Goal: Information Seeking & Learning: Check status

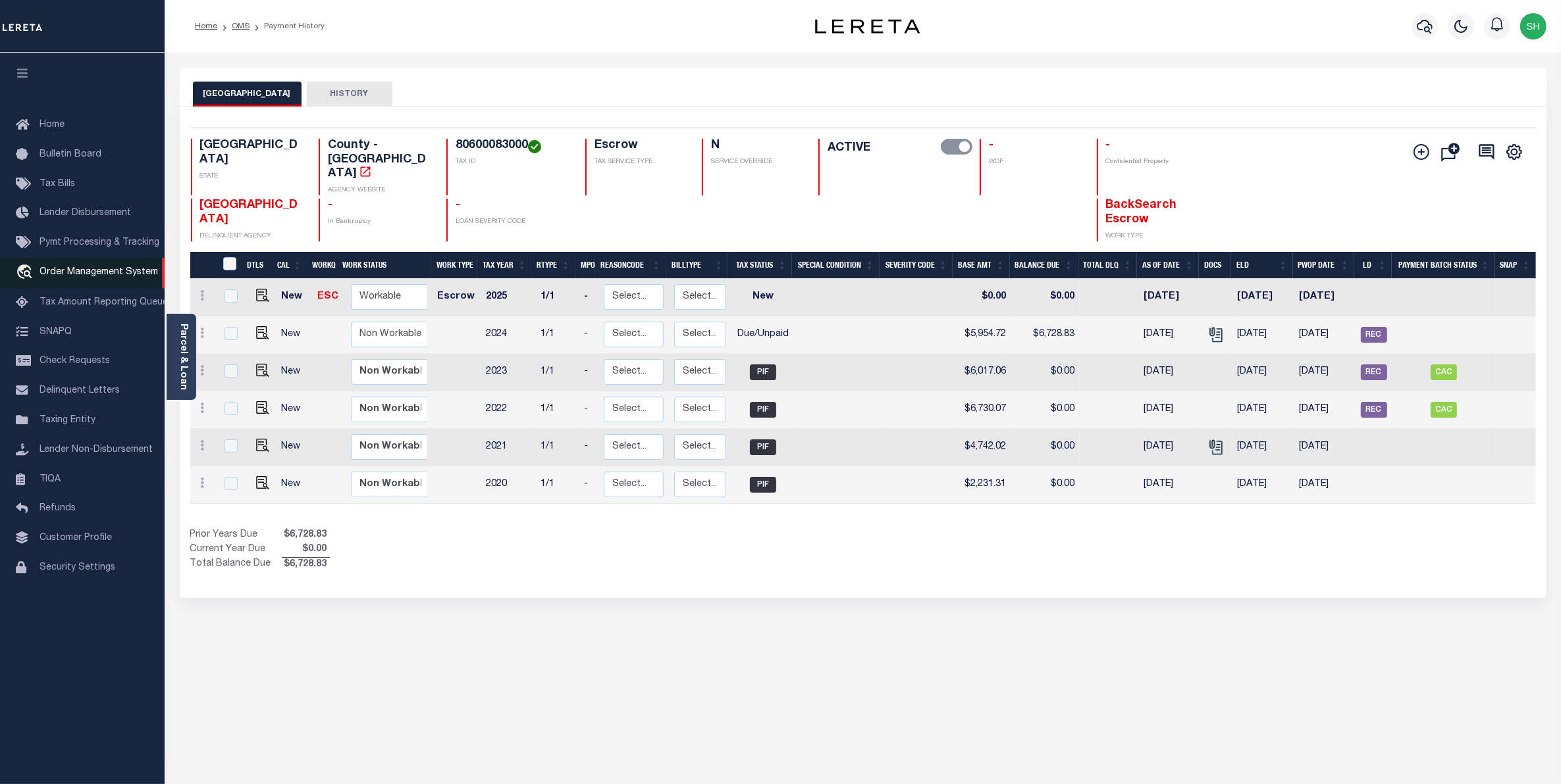
click at [68, 277] on span "Order Management System" at bounding box center [99, 272] width 118 height 9
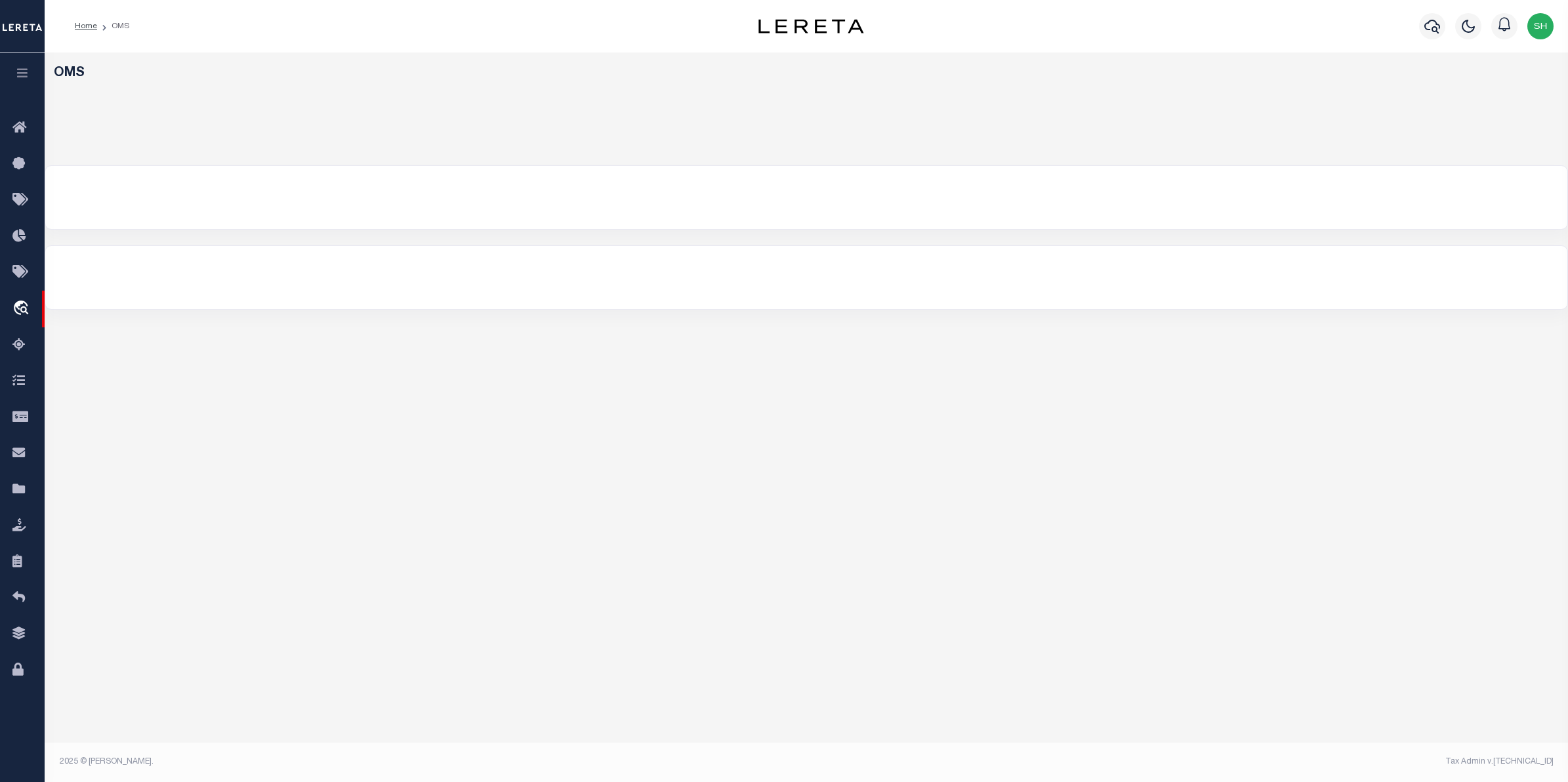
select select "200"
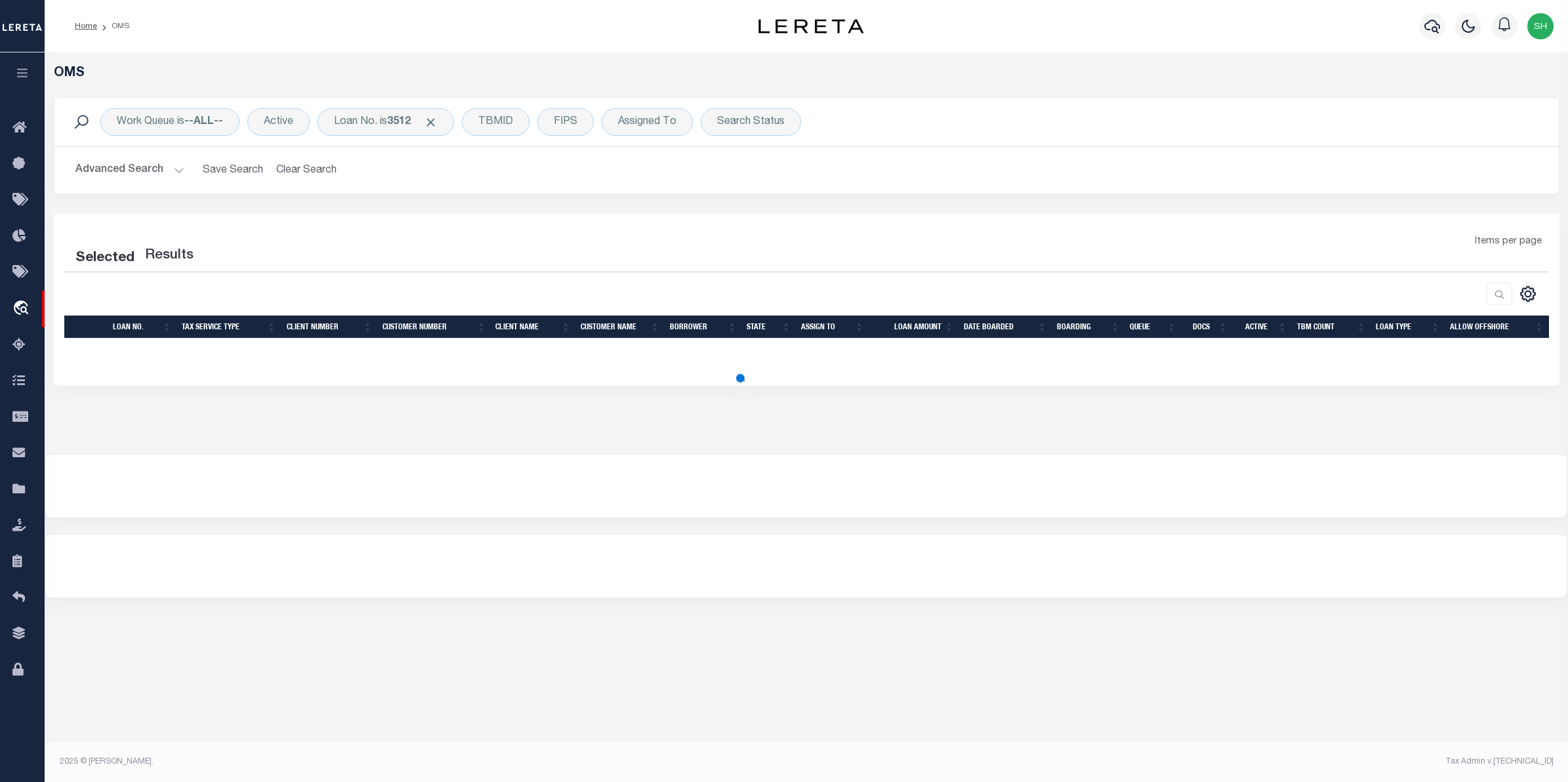
select select "200"
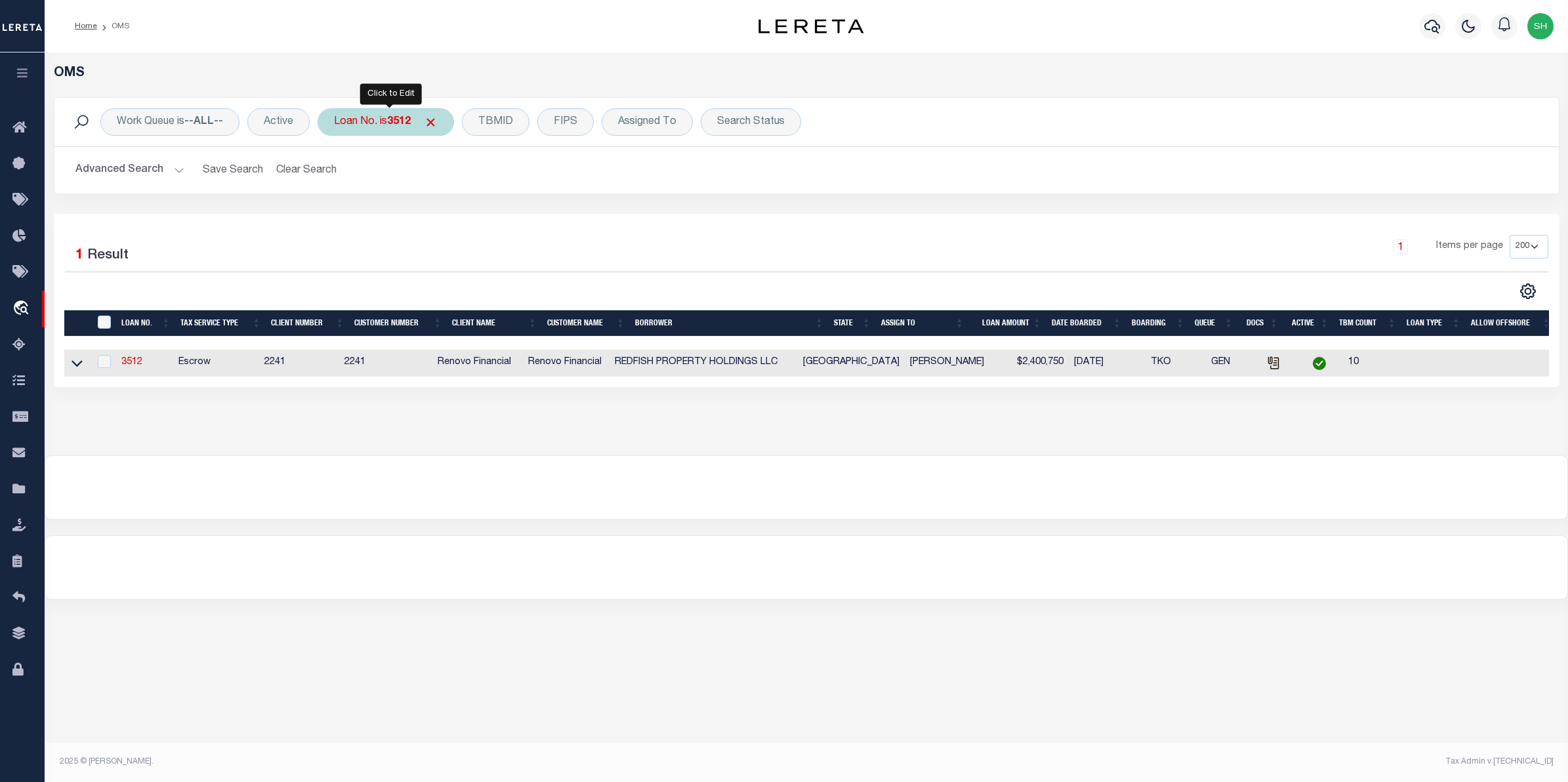
click at [350, 119] on div "Loan No. is 3512" at bounding box center [386, 122] width 136 height 27
type input "131351"
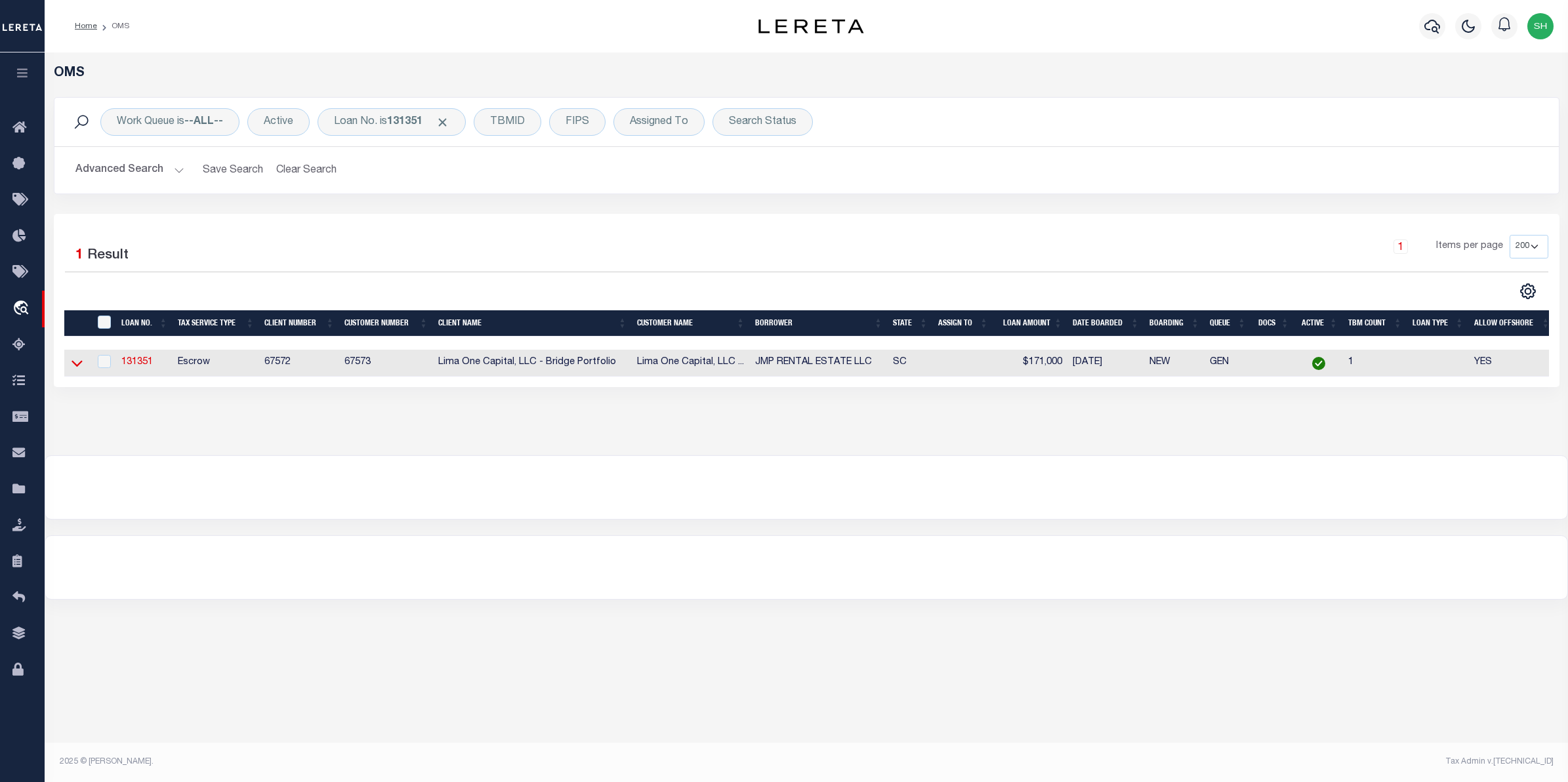
click at [74, 366] on icon at bounding box center [77, 364] width 11 height 14
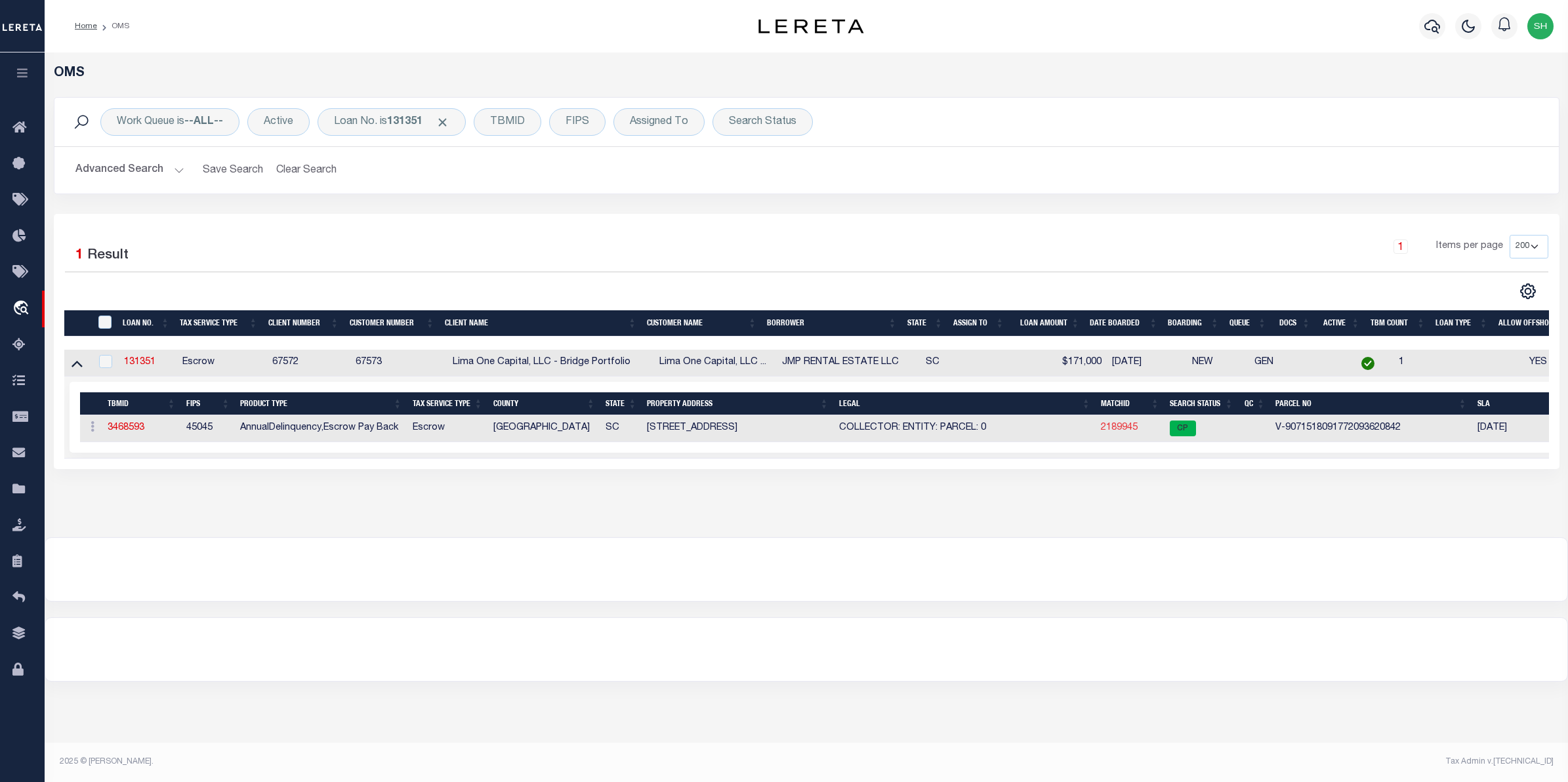
click at [1104, 431] on link "2189945" at bounding box center [1119, 428] width 37 height 9
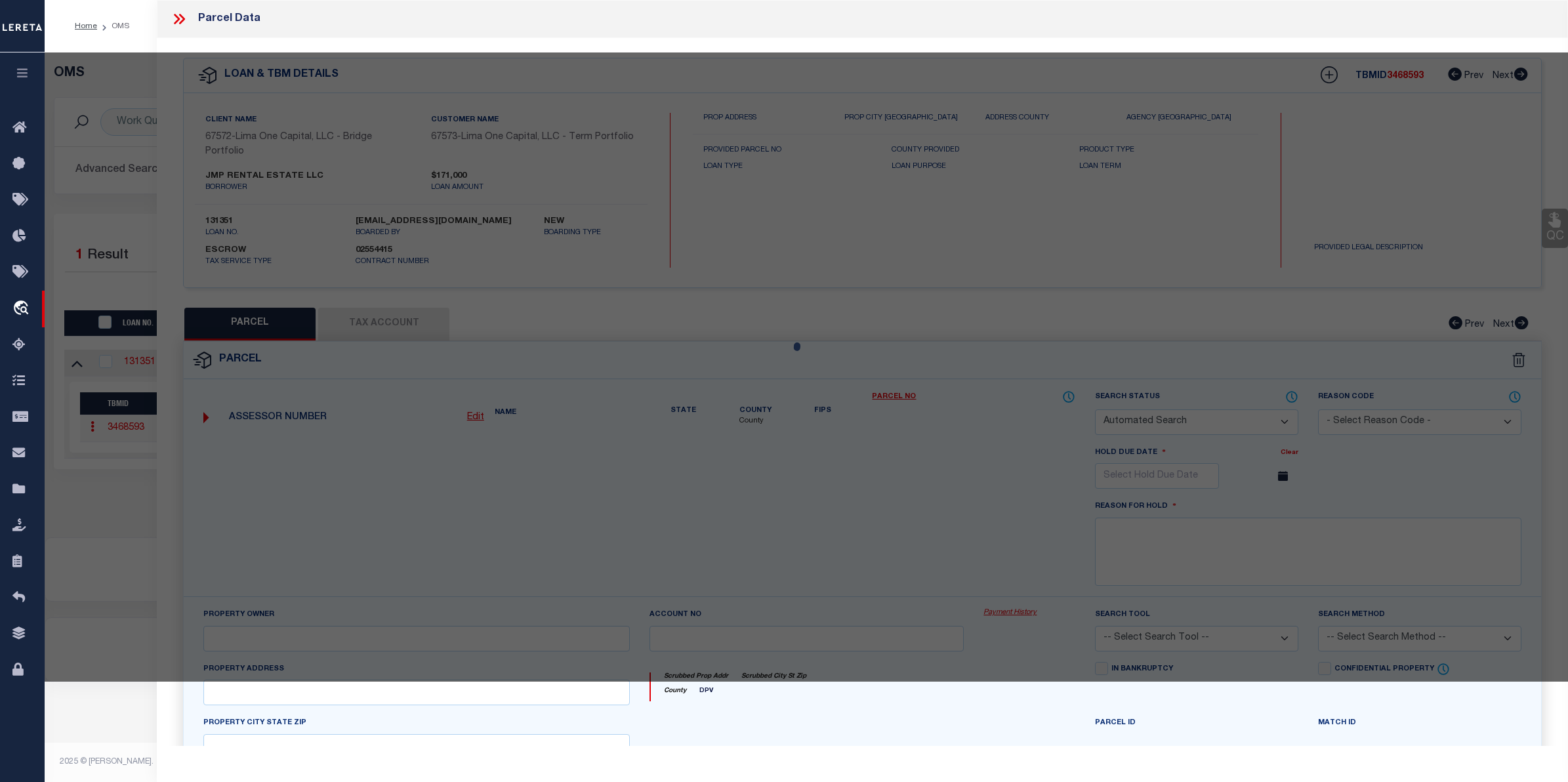
checkbox input "false"
select select "CP"
select select "AGW"
select select
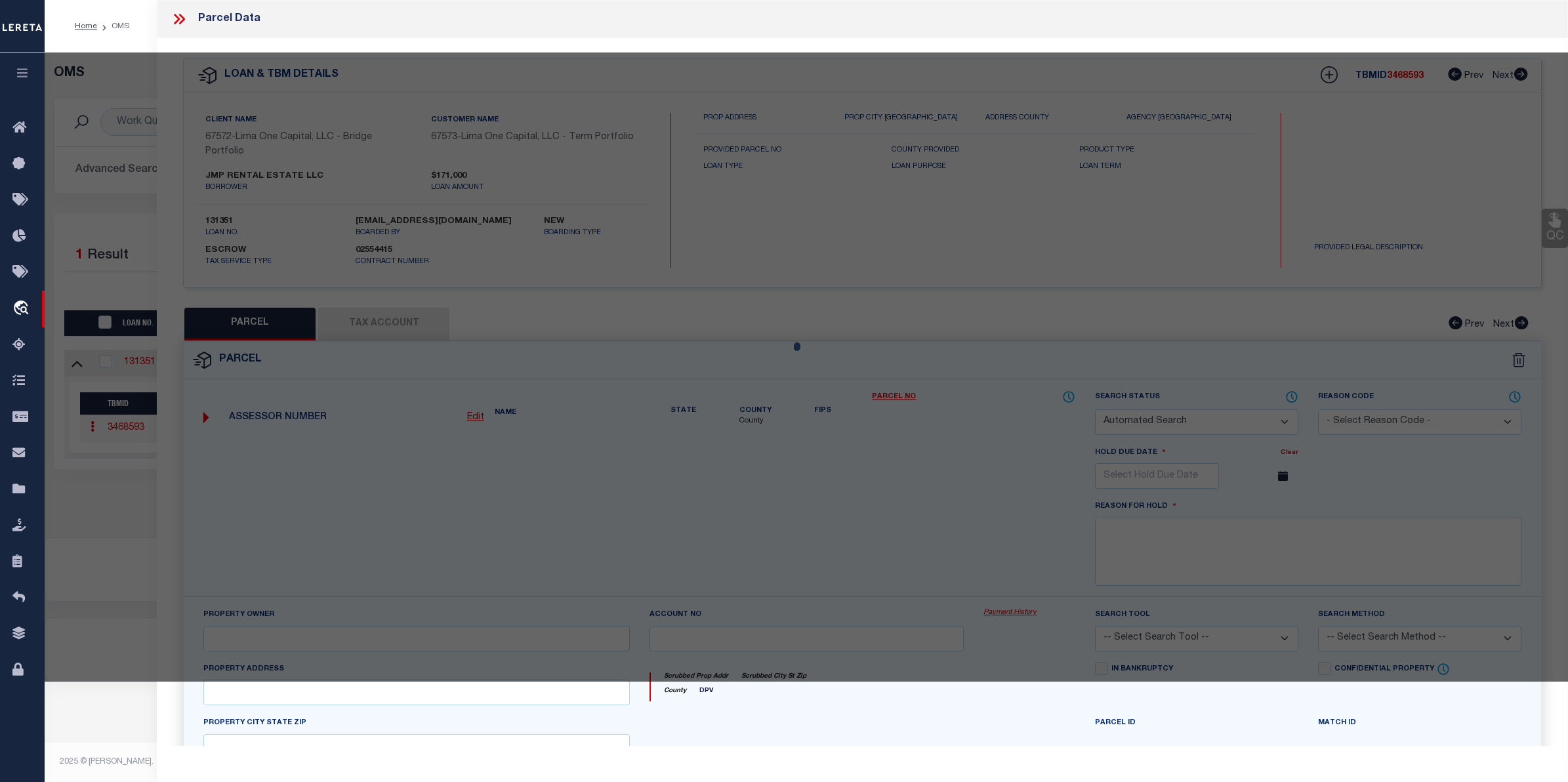
type input "129 TELFORD DRIVE"
checkbox input "false"
type input "GREENVILLE SC 29617"
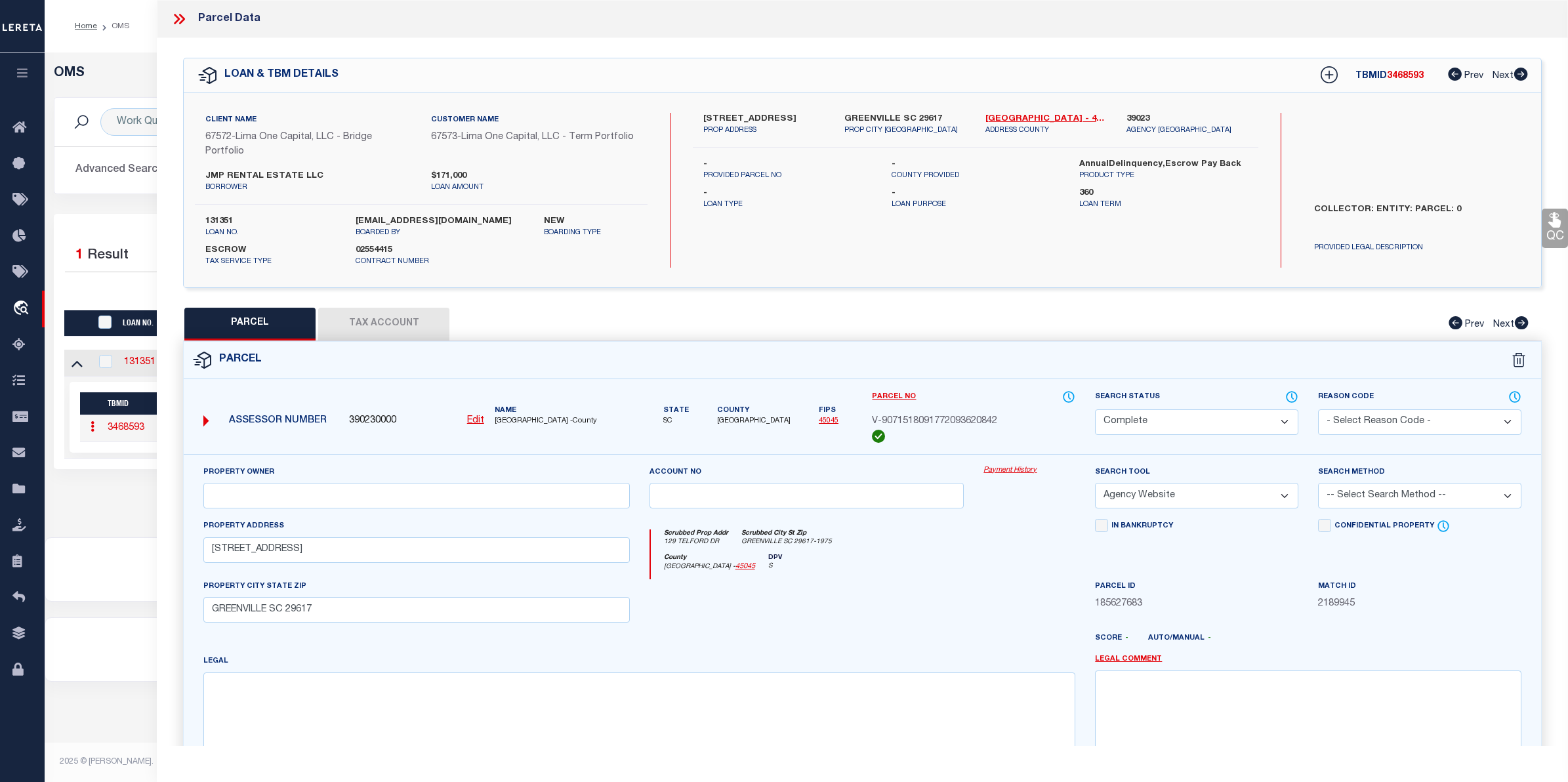
click at [1022, 473] on link "Payment History" at bounding box center [1029, 471] width 92 height 11
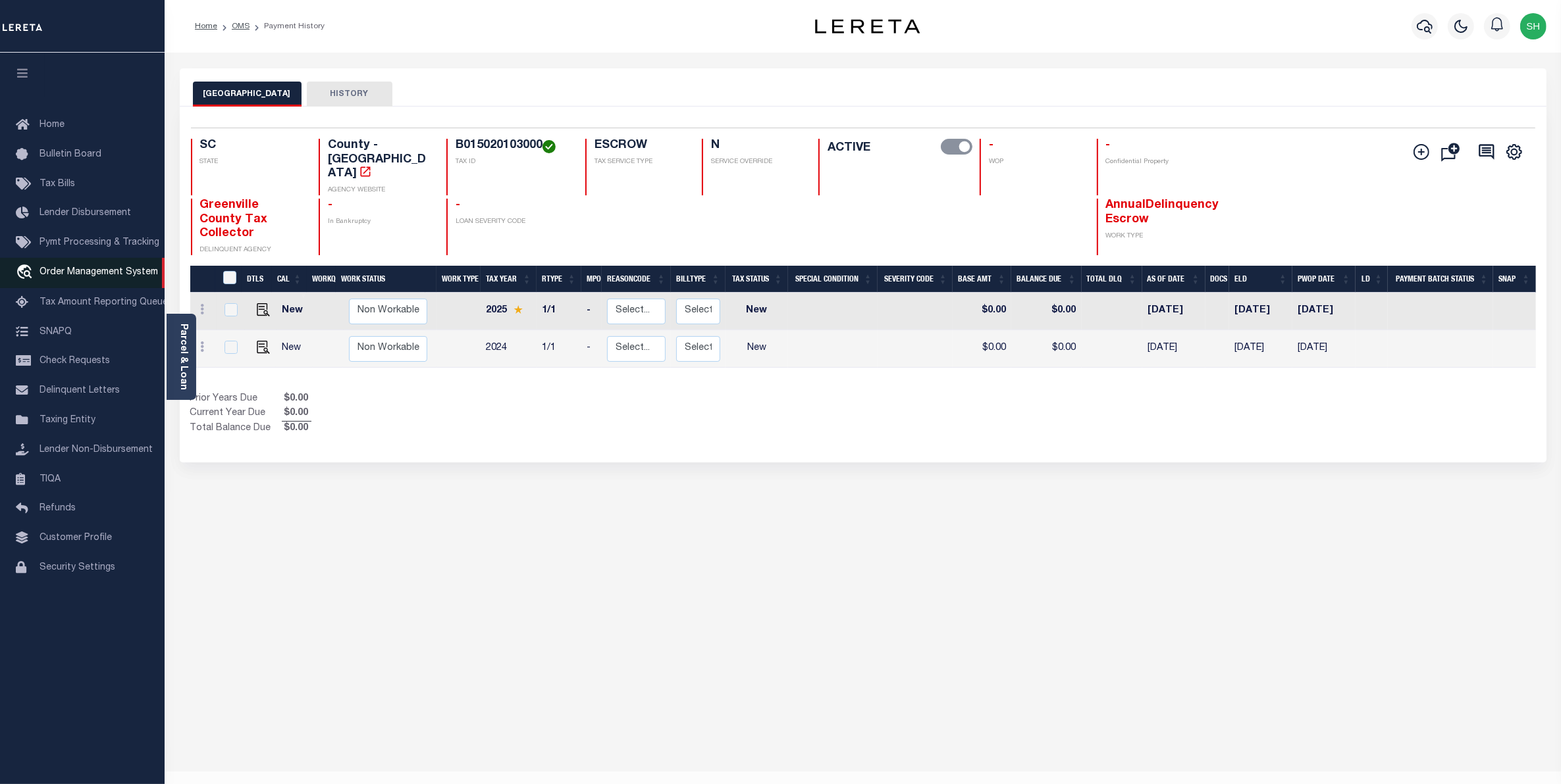
click at [125, 277] on span "Order Management System" at bounding box center [99, 272] width 118 height 9
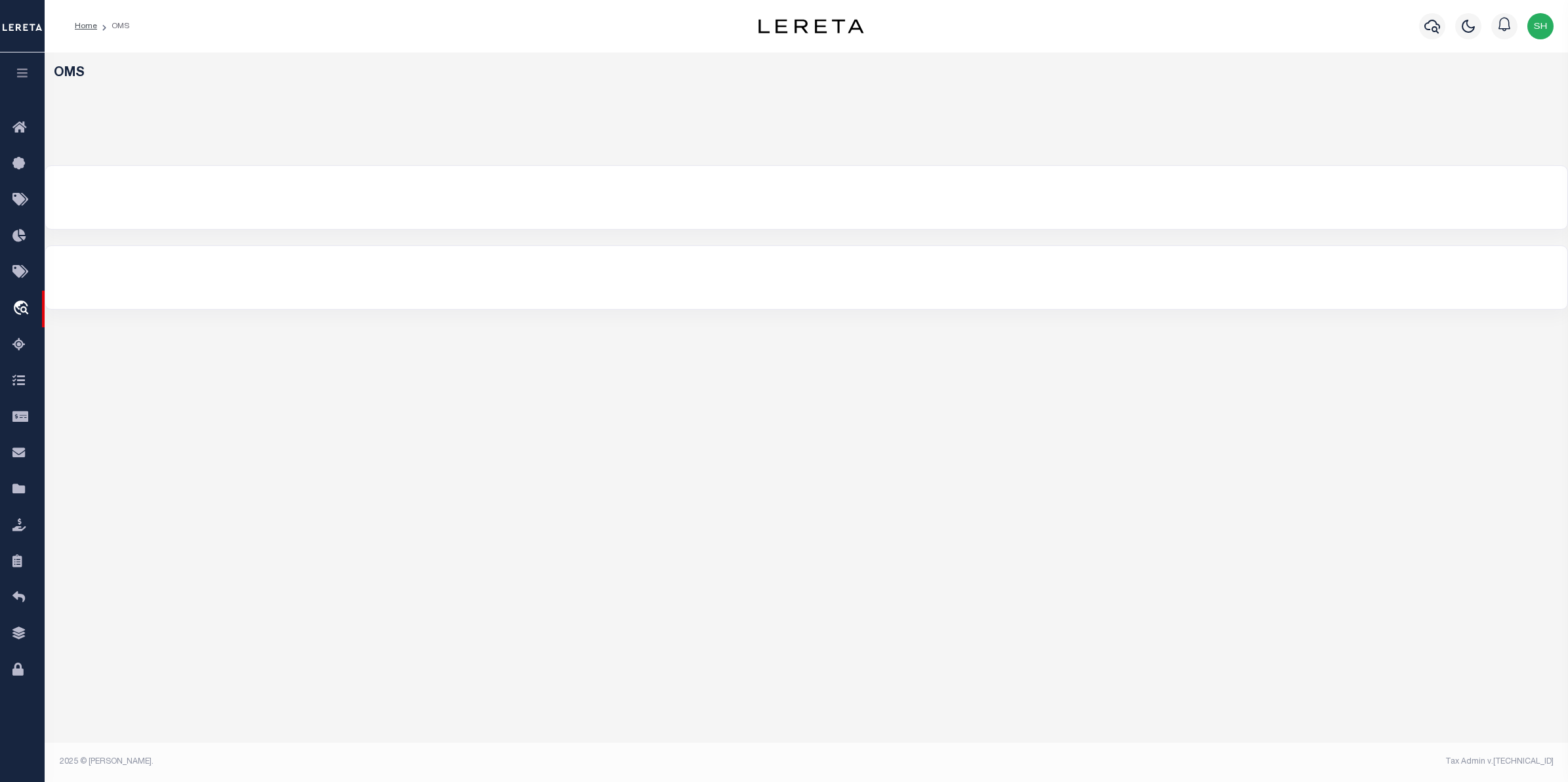
select select "200"
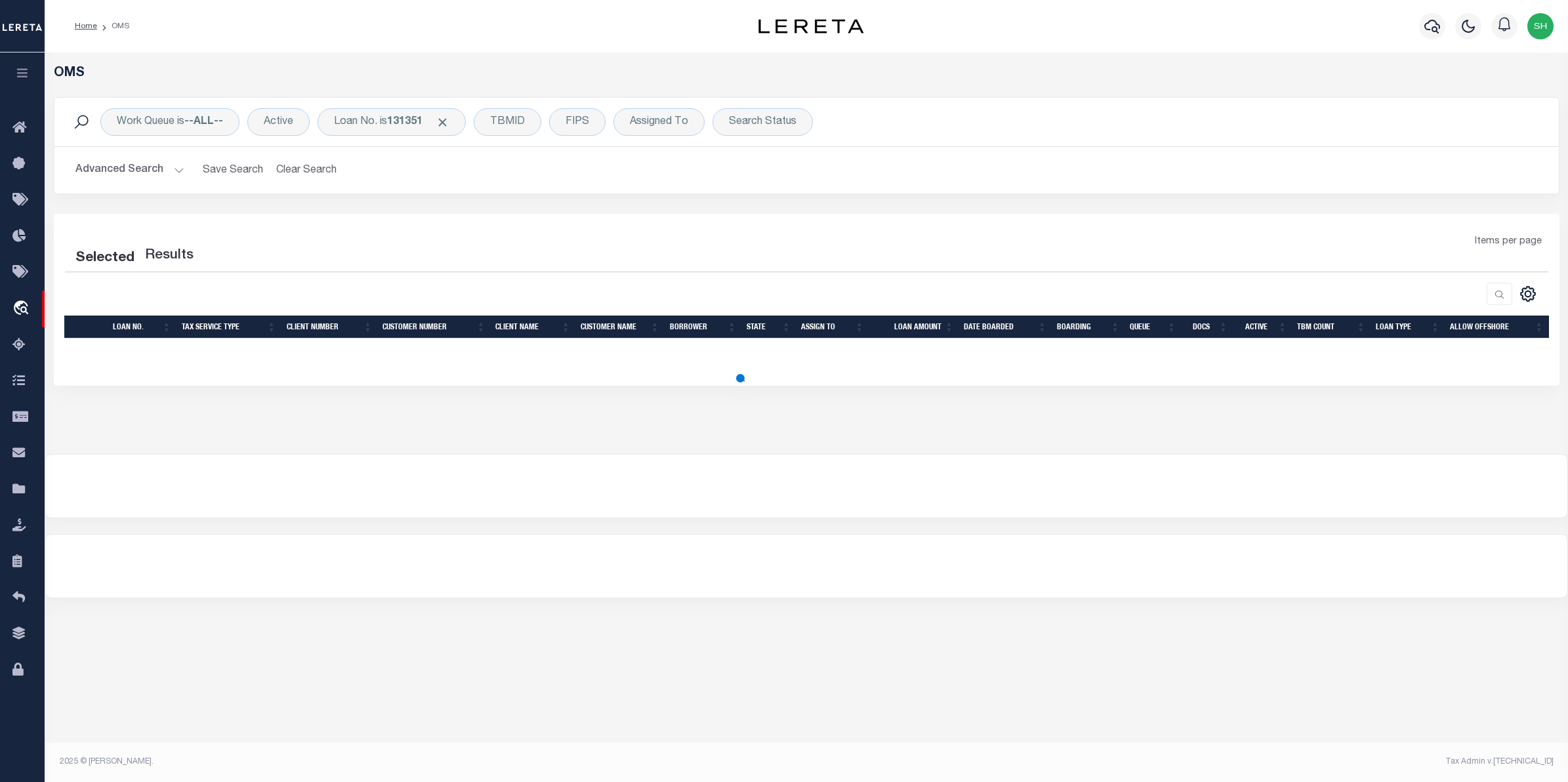
select select "200"
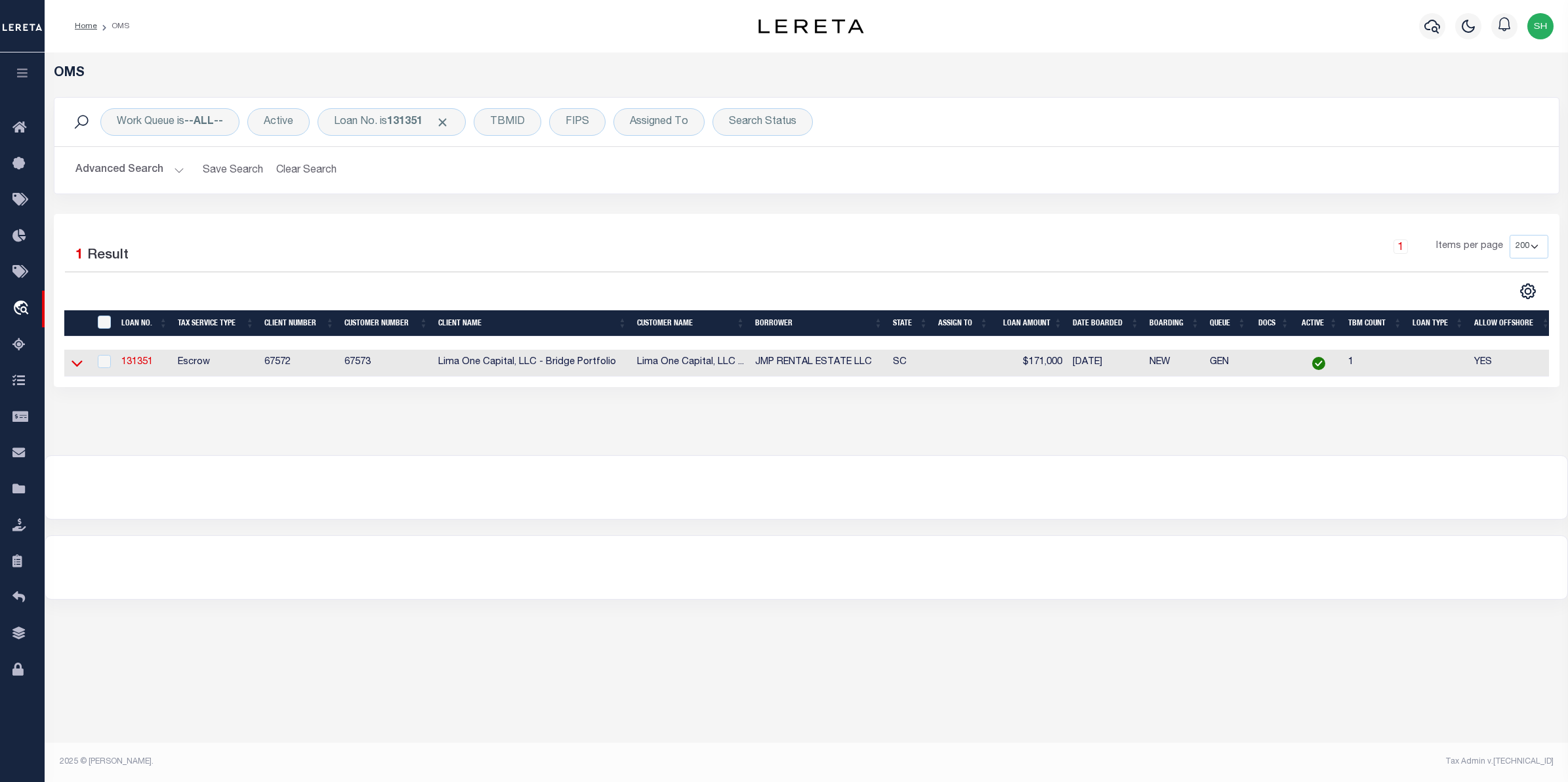
click at [75, 364] on icon at bounding box center [77, 364] width 11 height 14
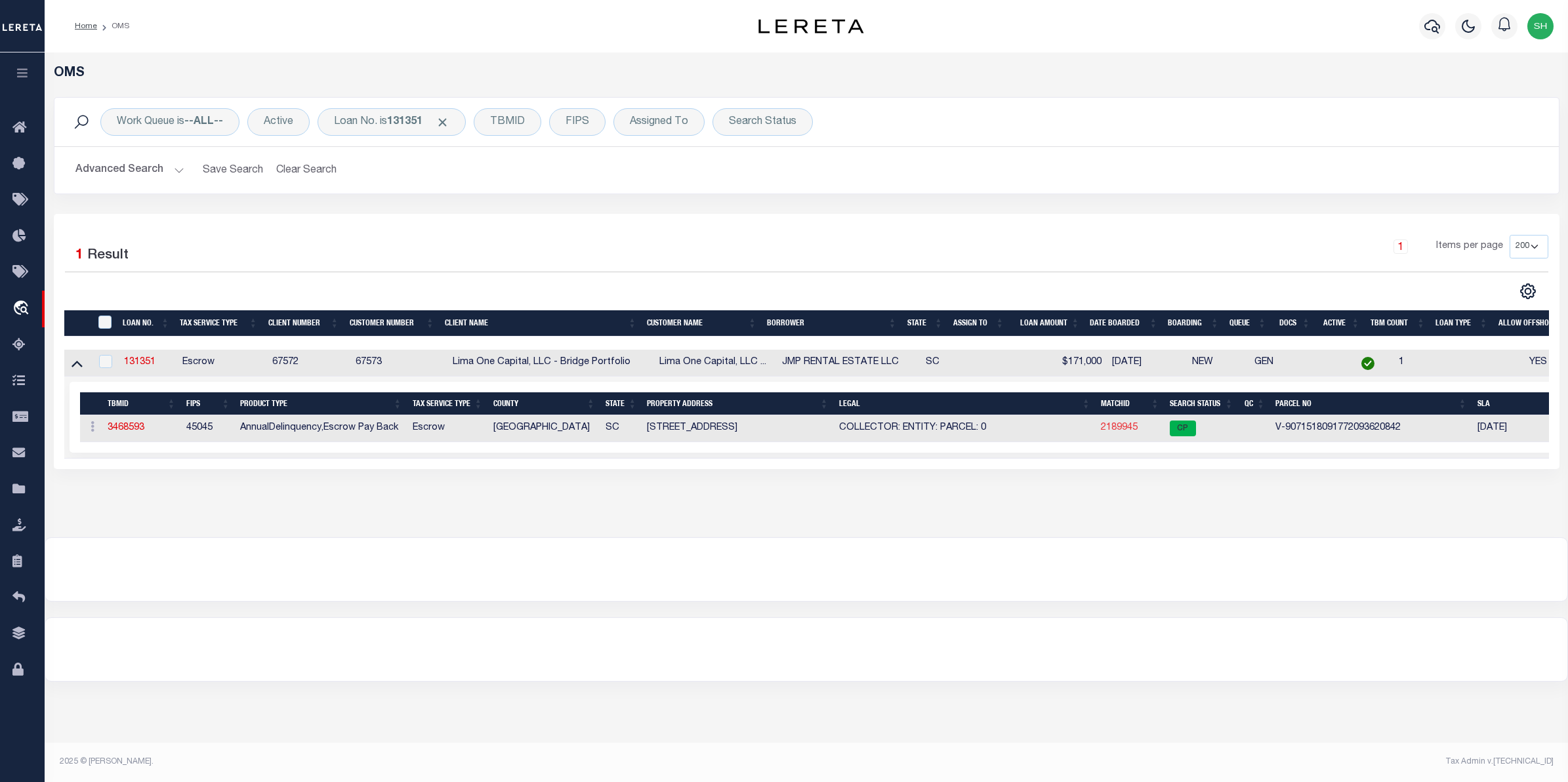
click at [1112, 432] on link "2189945" at bounding box center [1119, 428] width 37 height 9
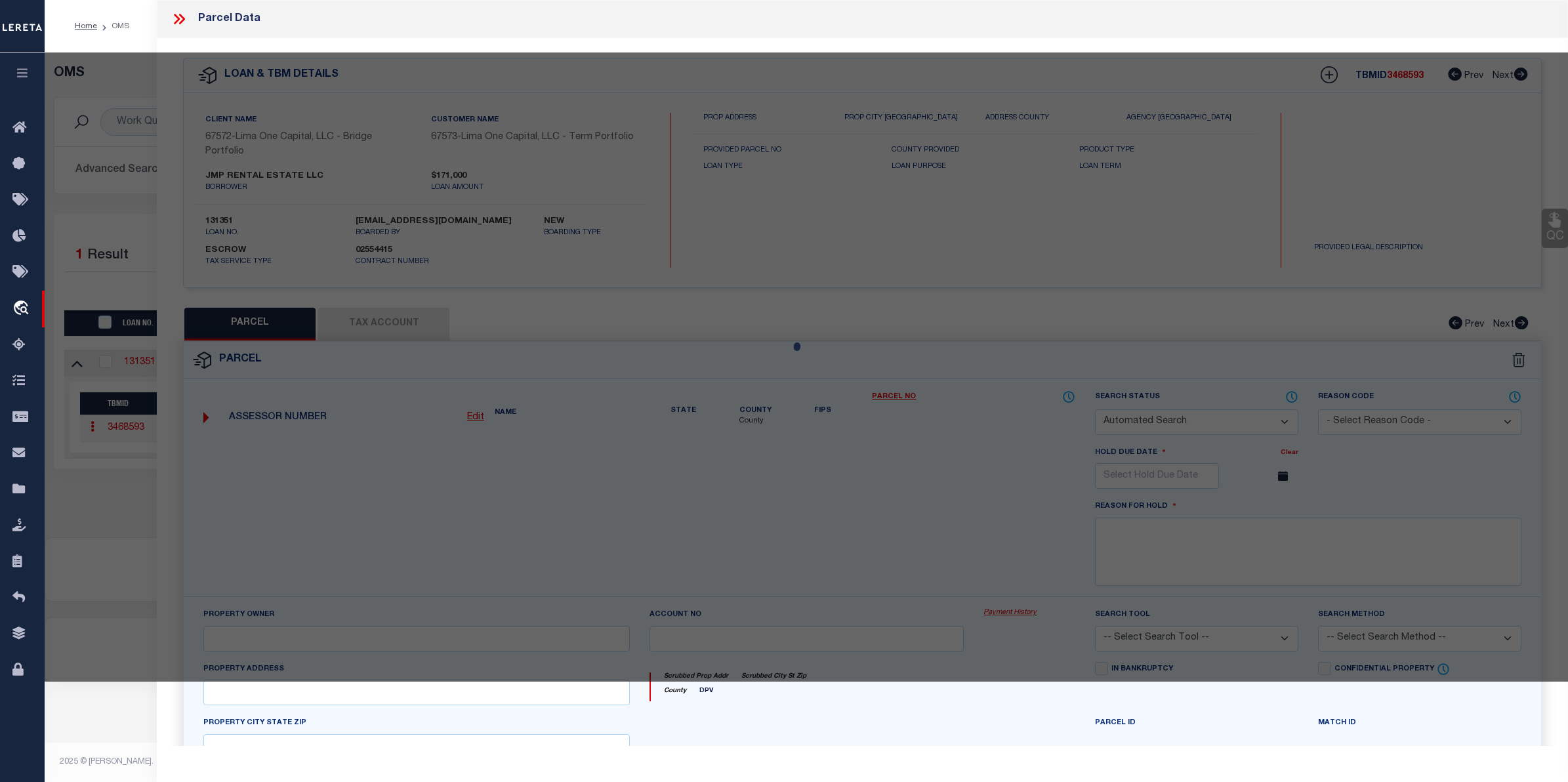
checkbox input "false"
select select "CP"
select select "AGW"
select select
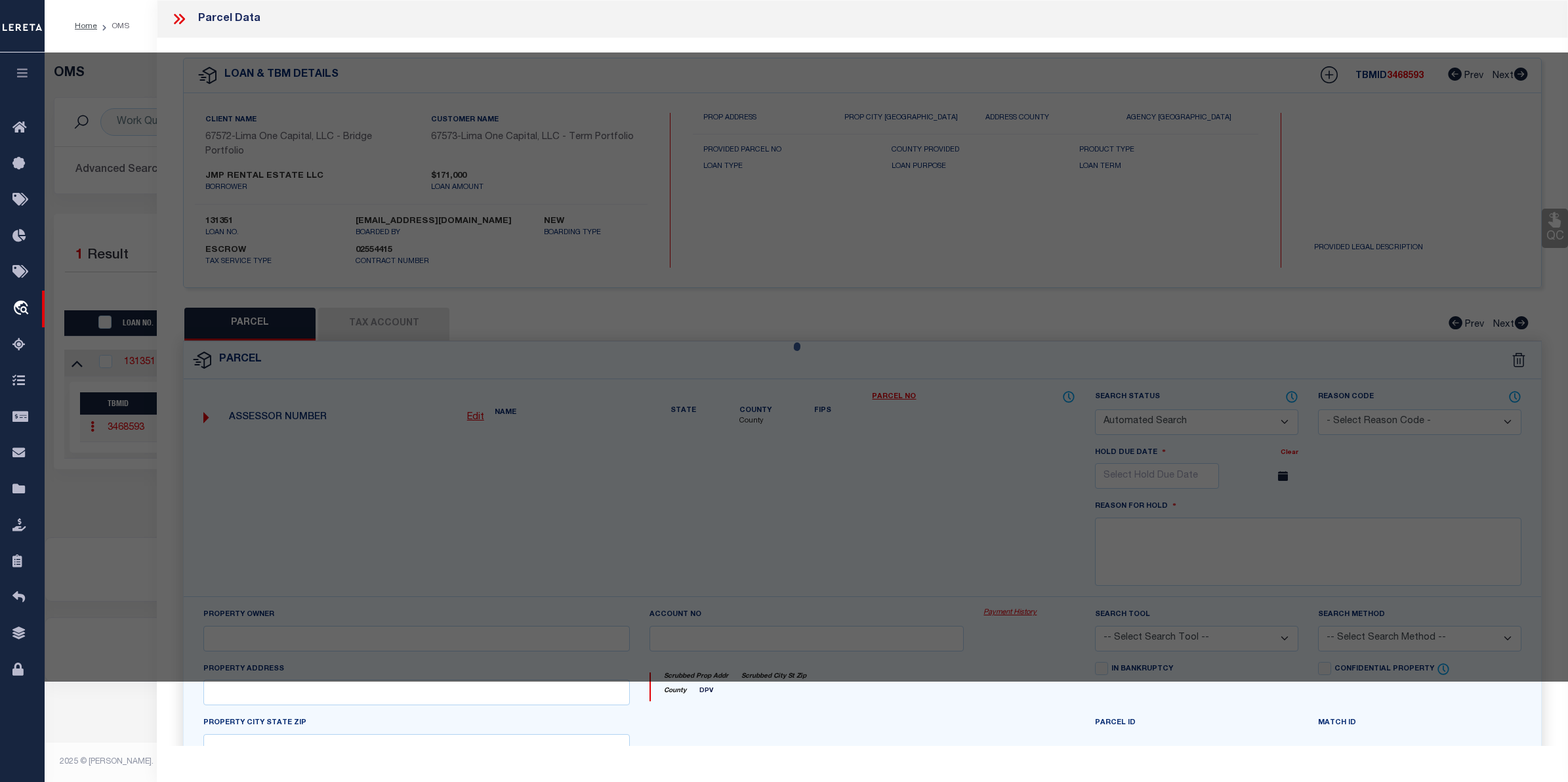
type input "[STREET_ADDRESS]"
checkbox input "false"
type input "GREENVILLE SC 29617"
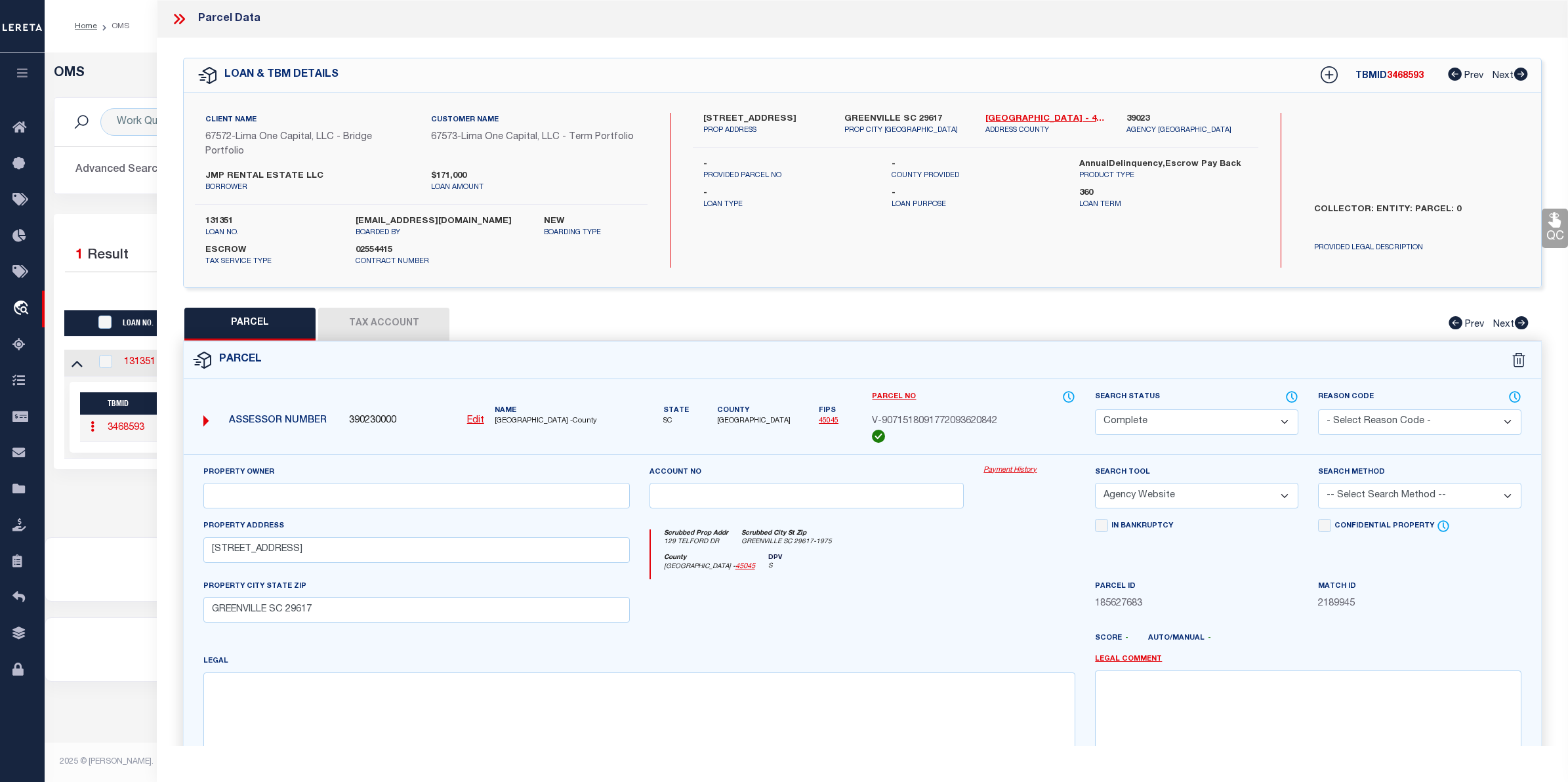
click at [1022, 468] on link "Payment History" at bounding box center [1029, 471] width 92 height 11
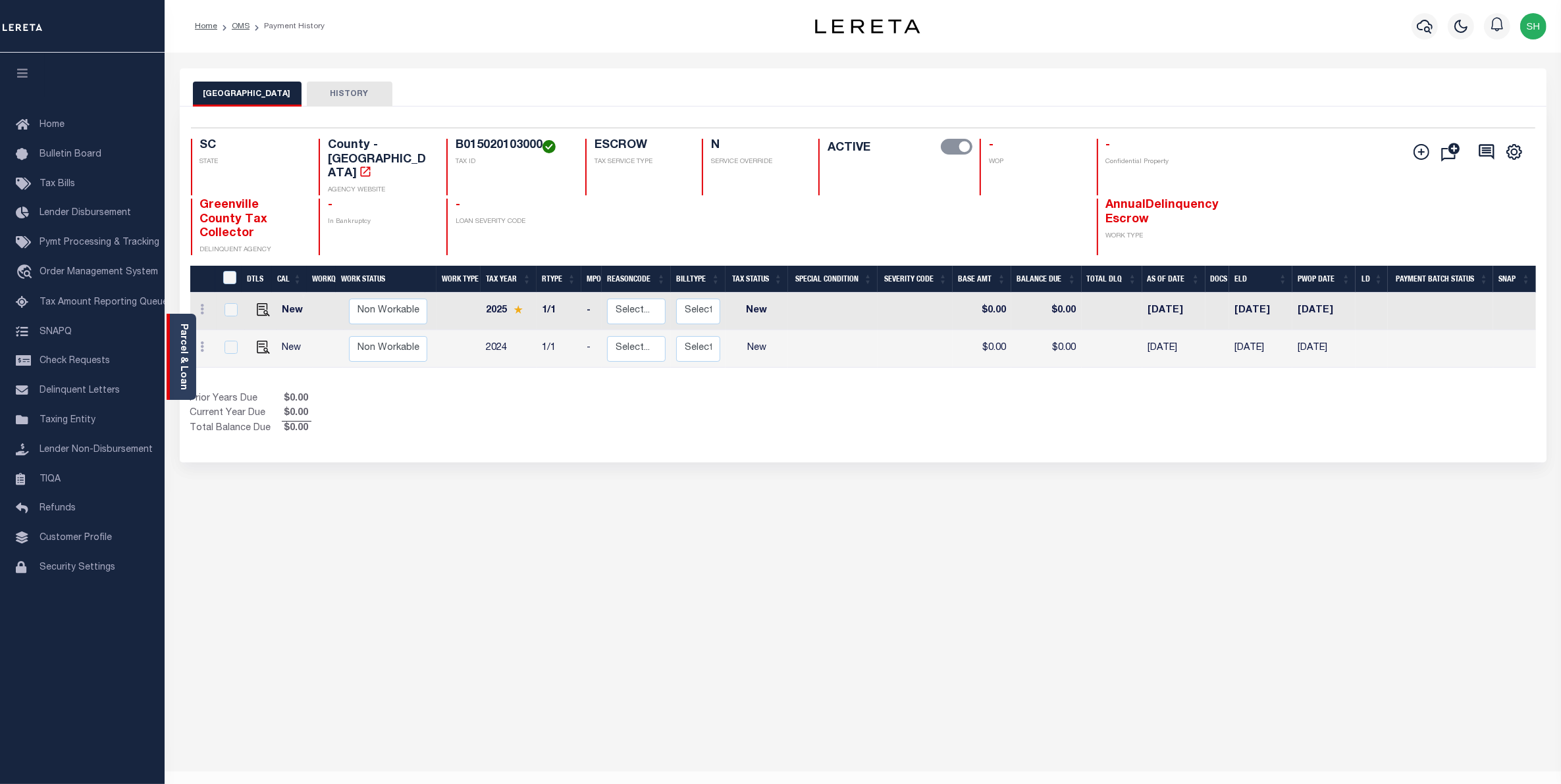
click at [183, 349] on link "Parcel & Loan" at bounding box center [183, 357] width 9 height 66
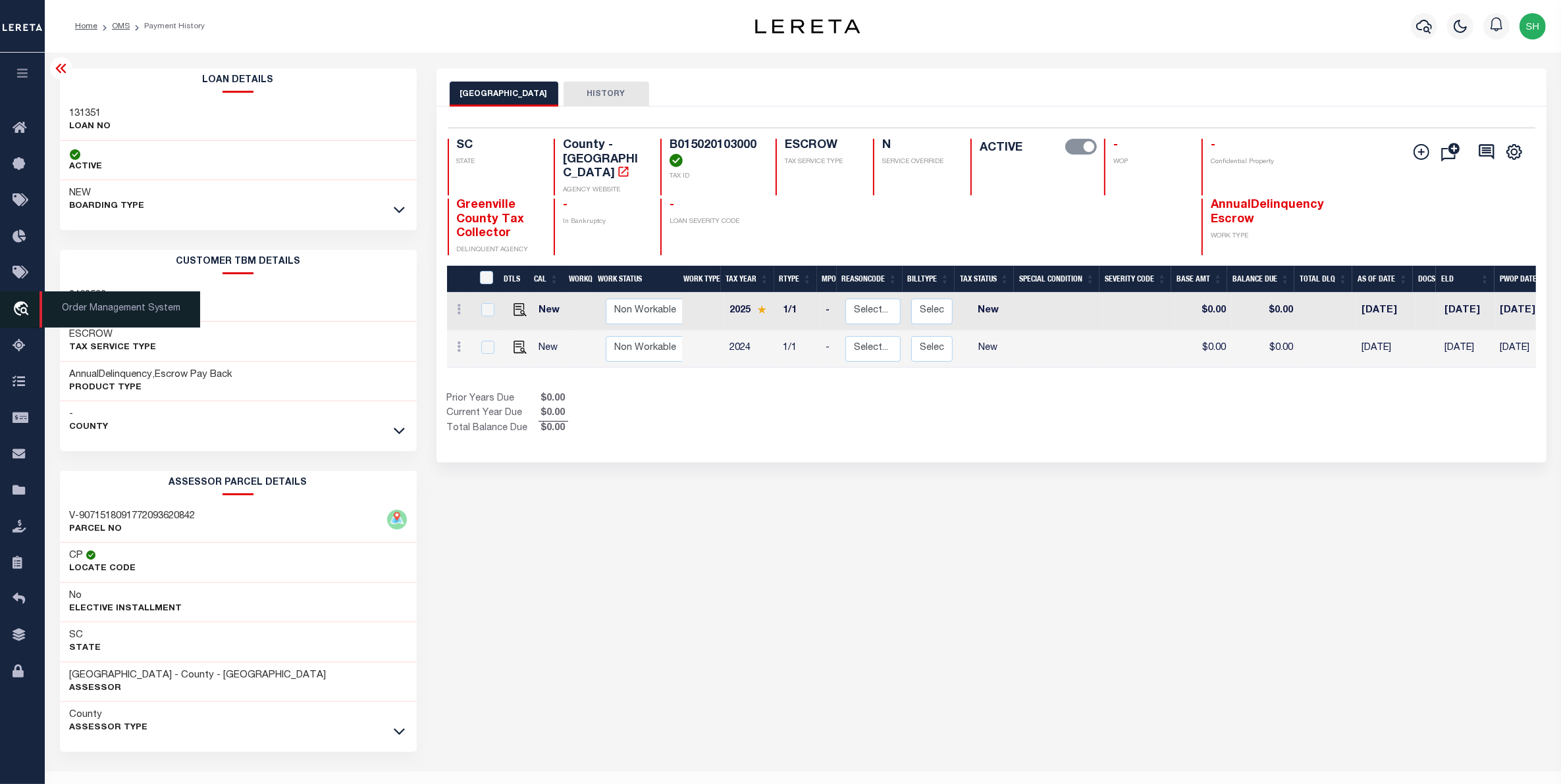
click at [20, 314] on icon "travel_explore" at bounding box center [23, 309] width 21 height 17
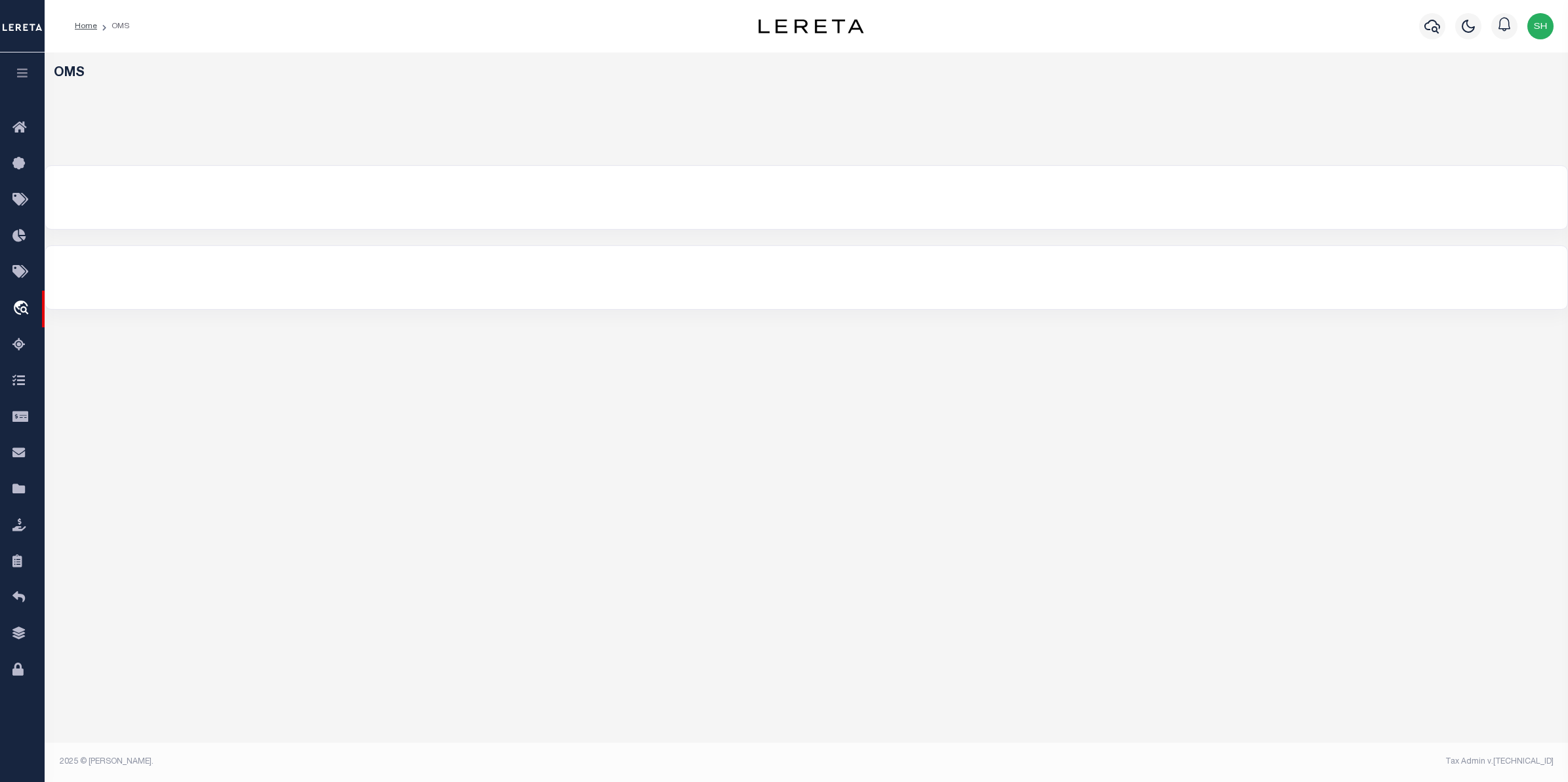
select select "200"
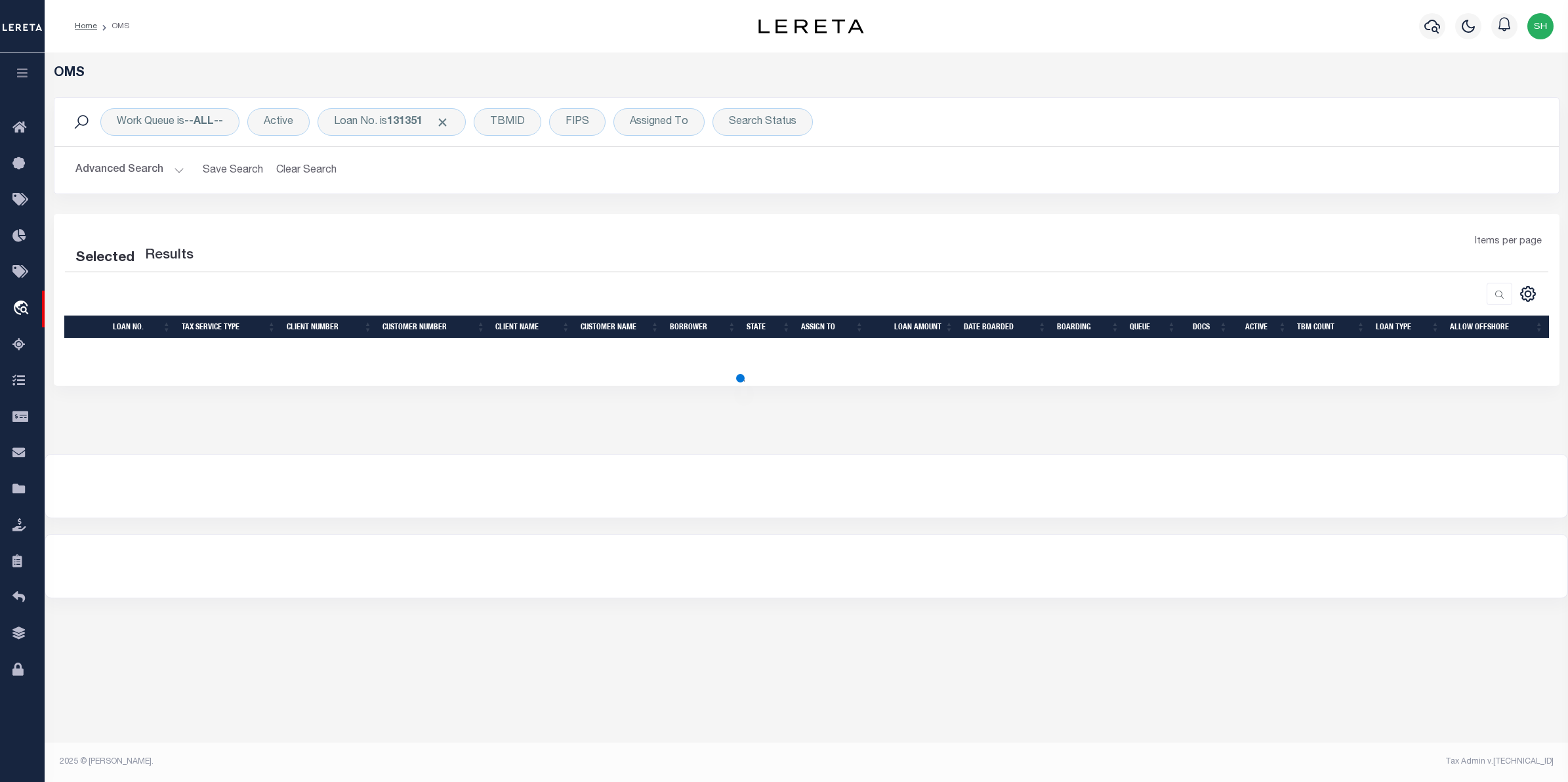
select select "200"
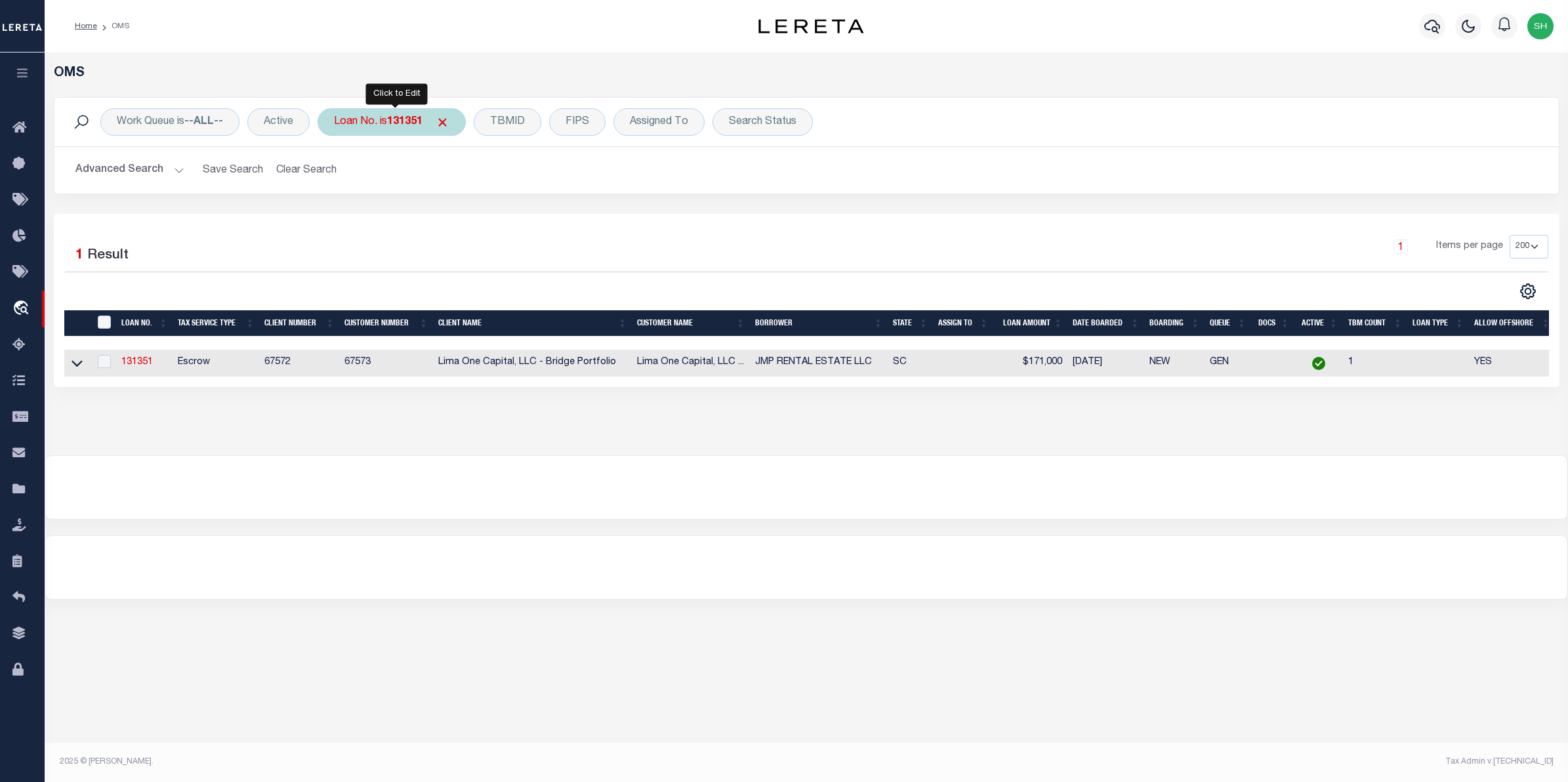
click at [424, 136] on div "Loan No. is 131351" at bounding box center [392, 122] width 149 height 27
type input "131351"
click at [510, 212] on input "Apply" at bounding box center [508, 215] width 39 height 21
click at [83, 371] on td at bounding box center [77, 363] width 26 height 27
checkbox input "true"
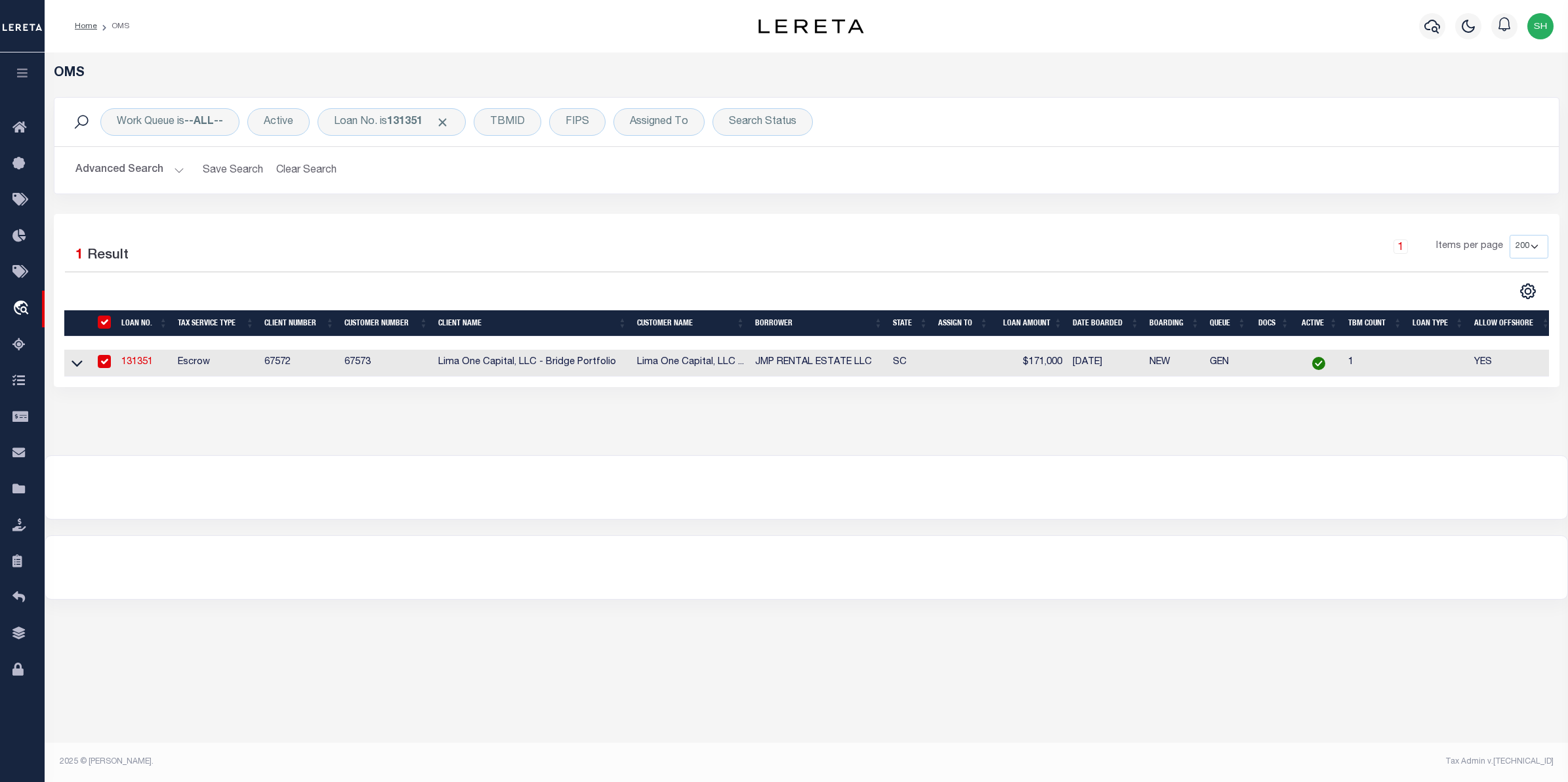
checkbox input "true"
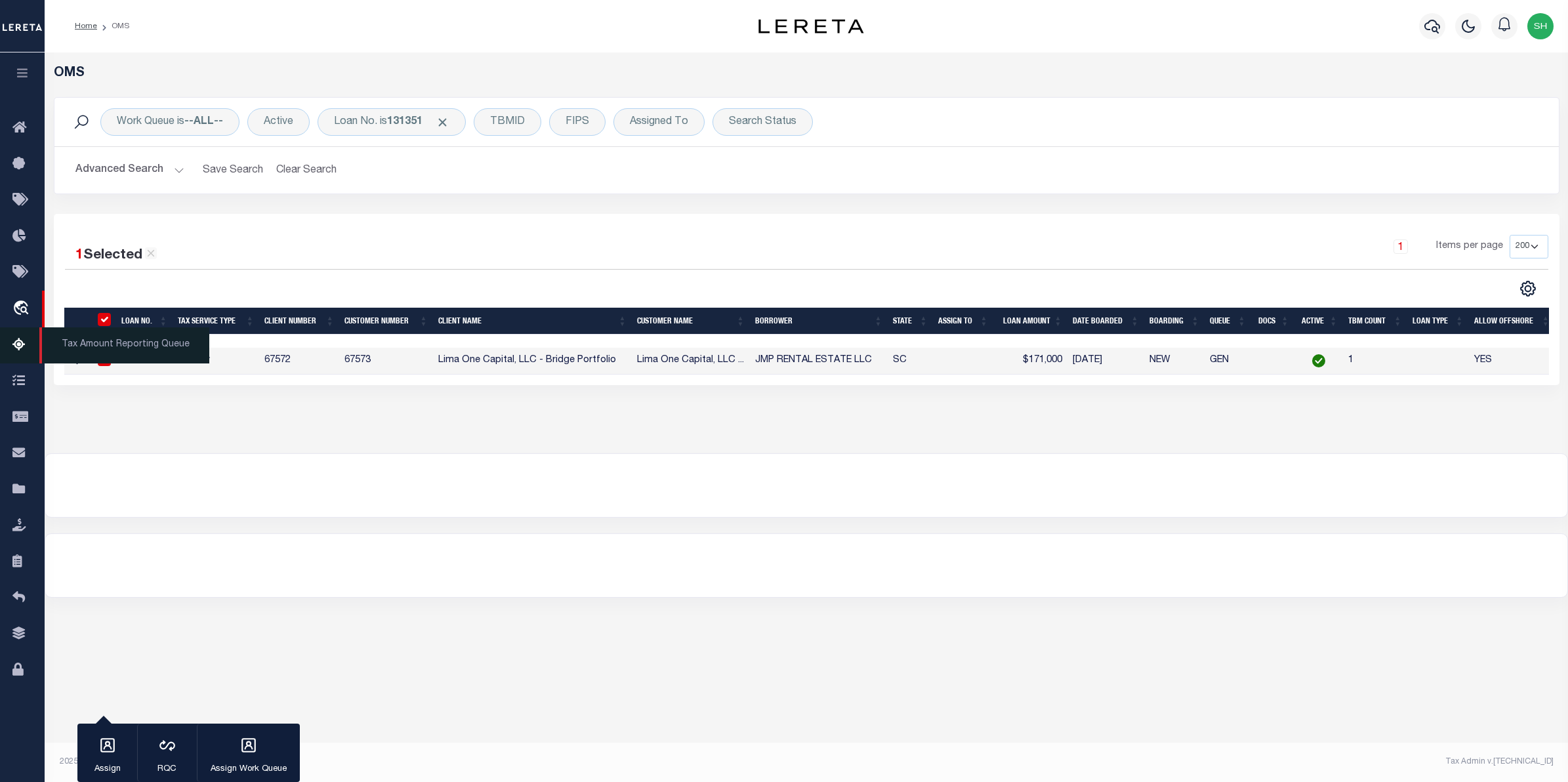
click at [79, 364] on span "Tax Amount Reporting Queue" at bounding box center [124, 345] width 170 height 36
click at [75, 363] on icon at bounding box center [77, 361] width 11 height 14
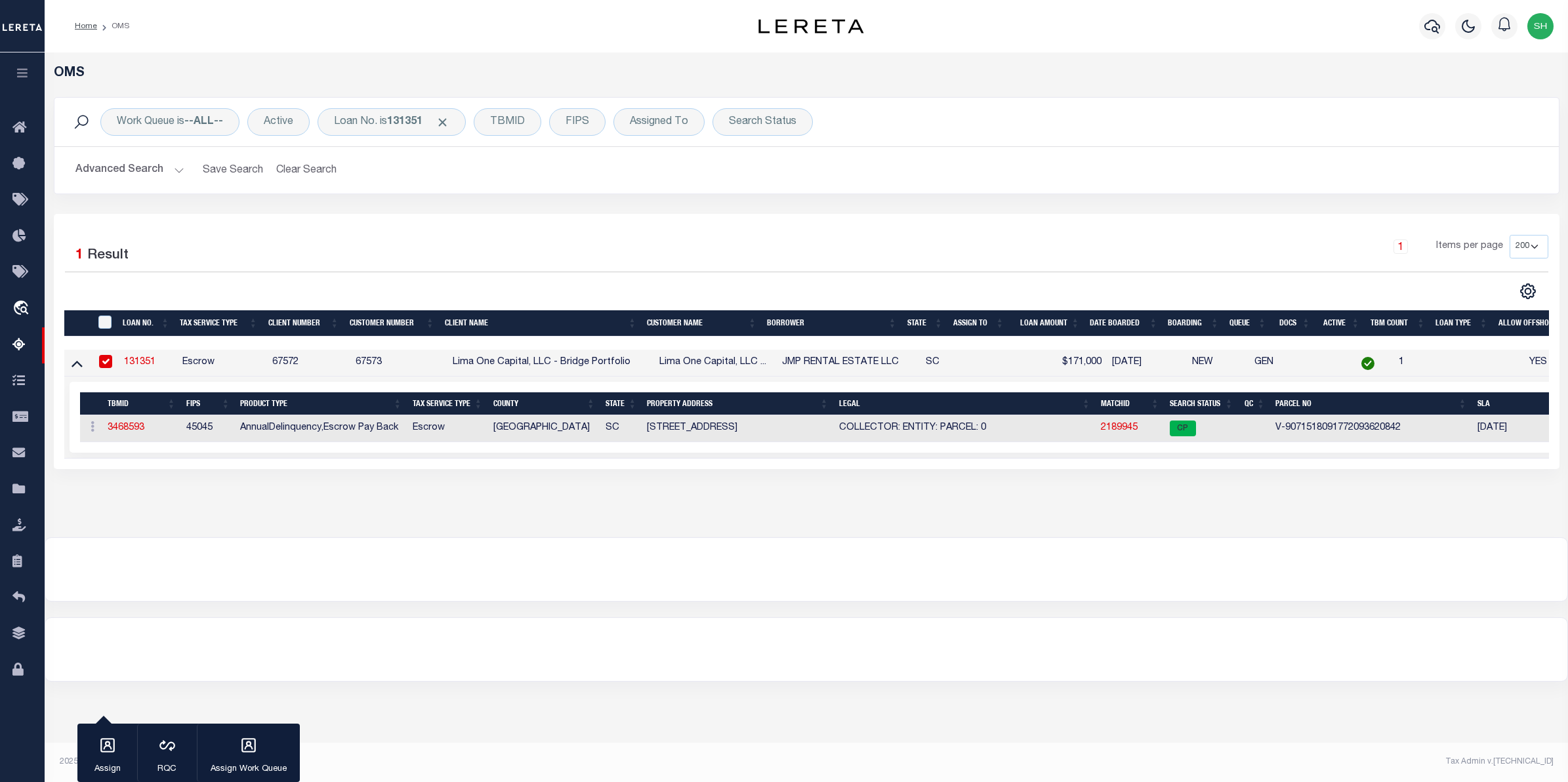
click at [1118, 437] on td "2189945" at bounding box center [1130, 428] width 69 height 27
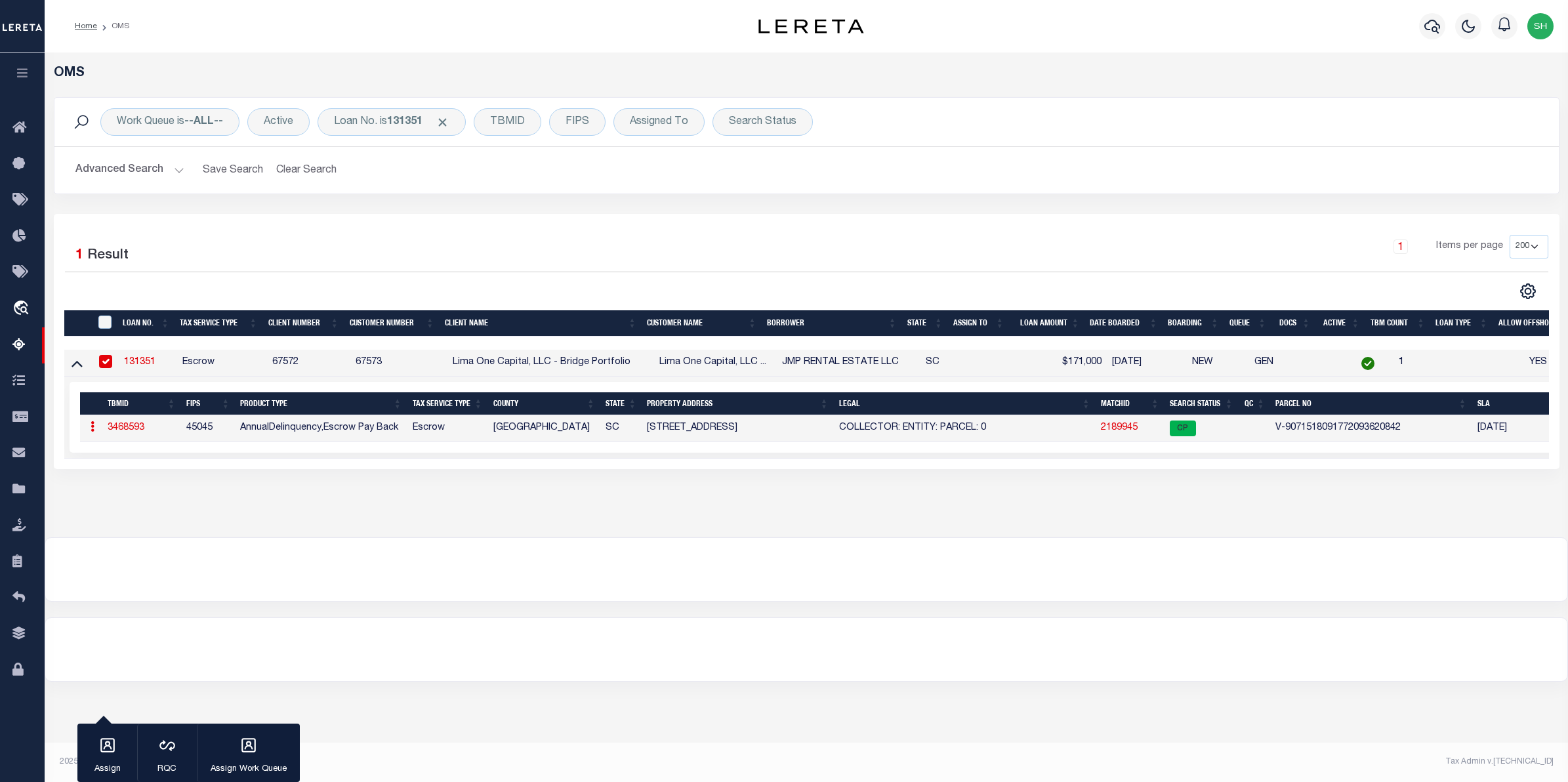
click at [1117, 428] on link "2189945" at bounding box center [1119, 428] width 37 height 9
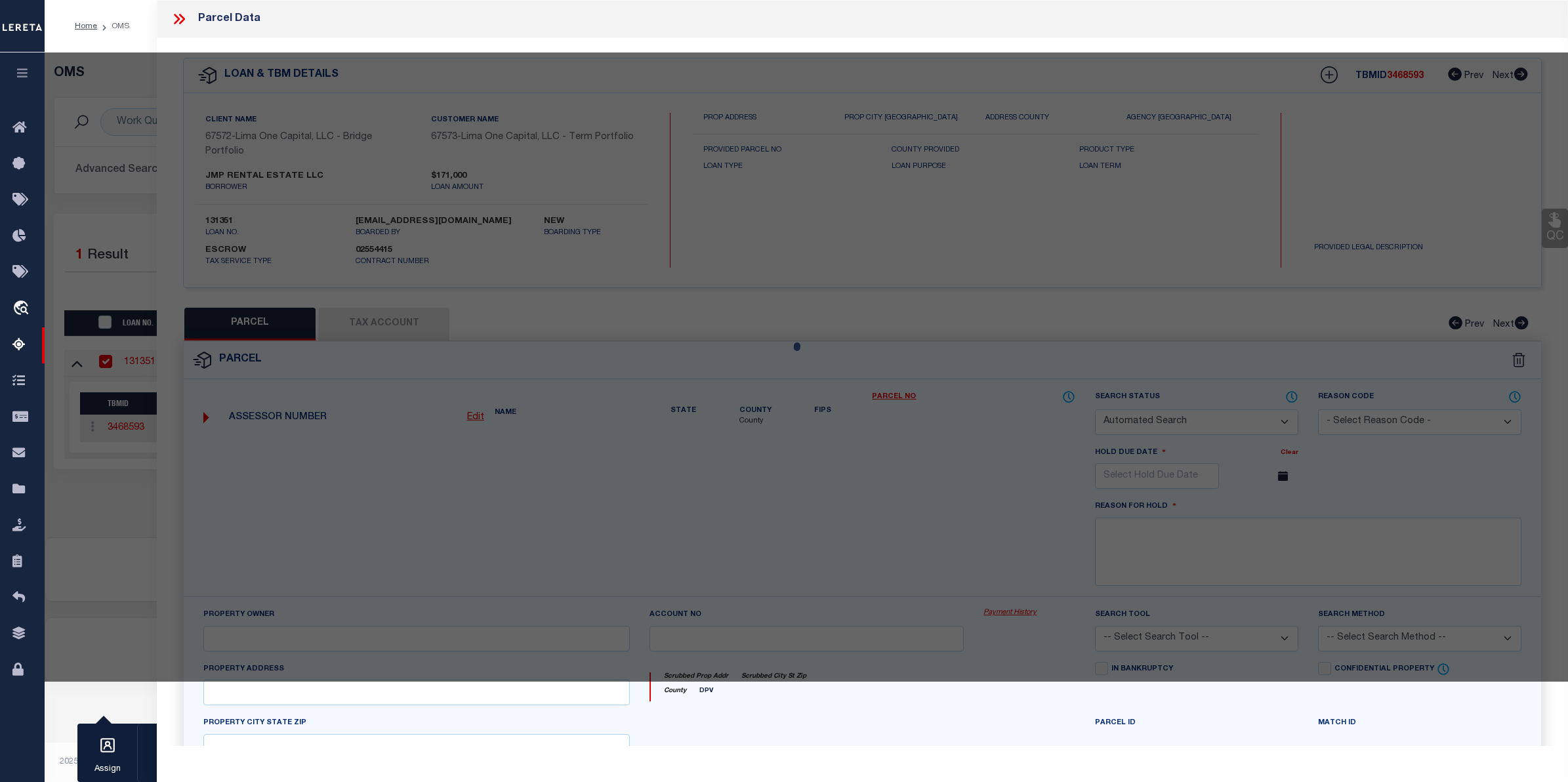
checkbox input "false"
select select "CP"
select select "AGW"
select select
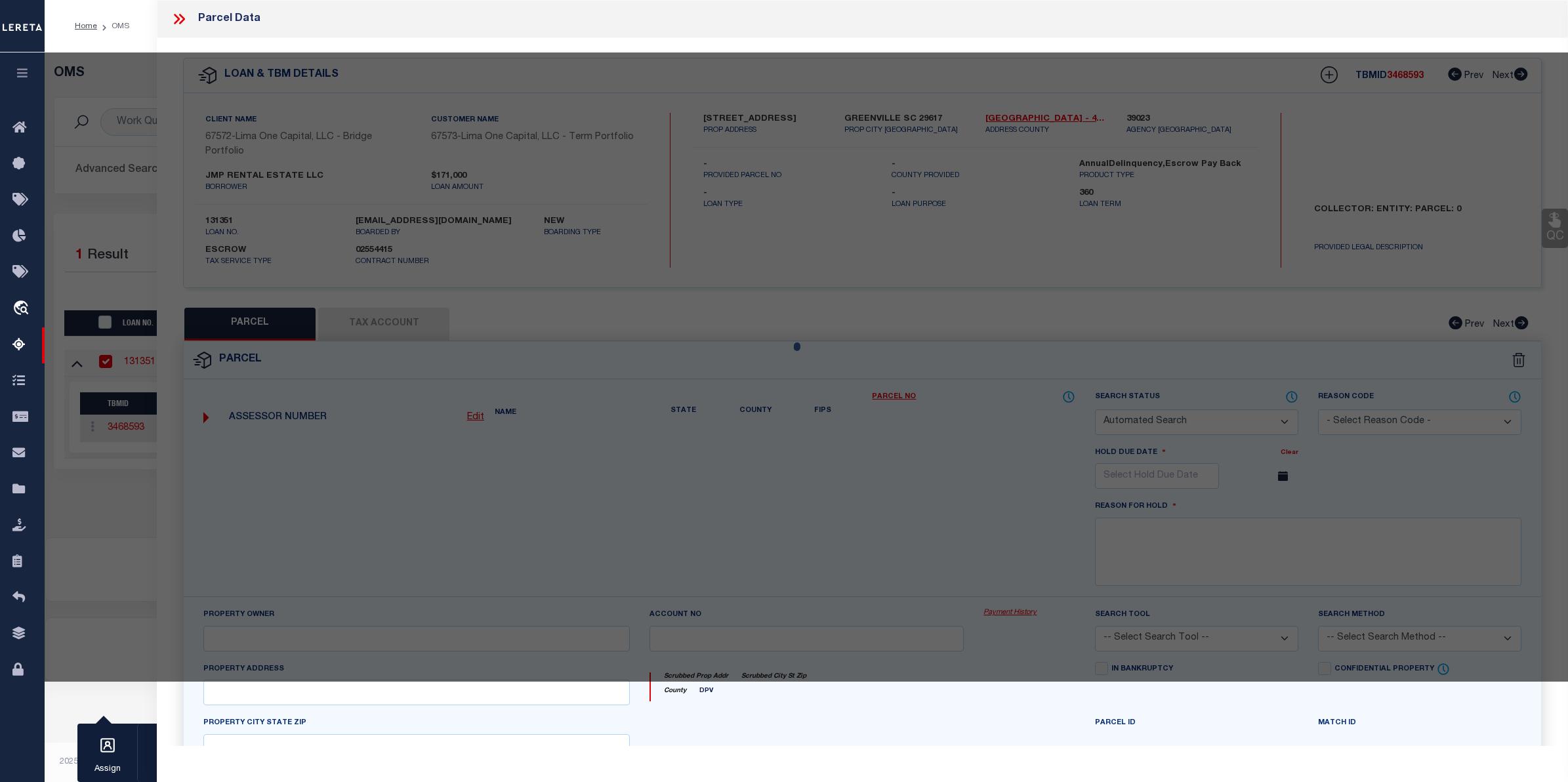
type input "[STREET_ADDRESS]"
checkbox input "false"
type input "GREENVILLE SC 29617"
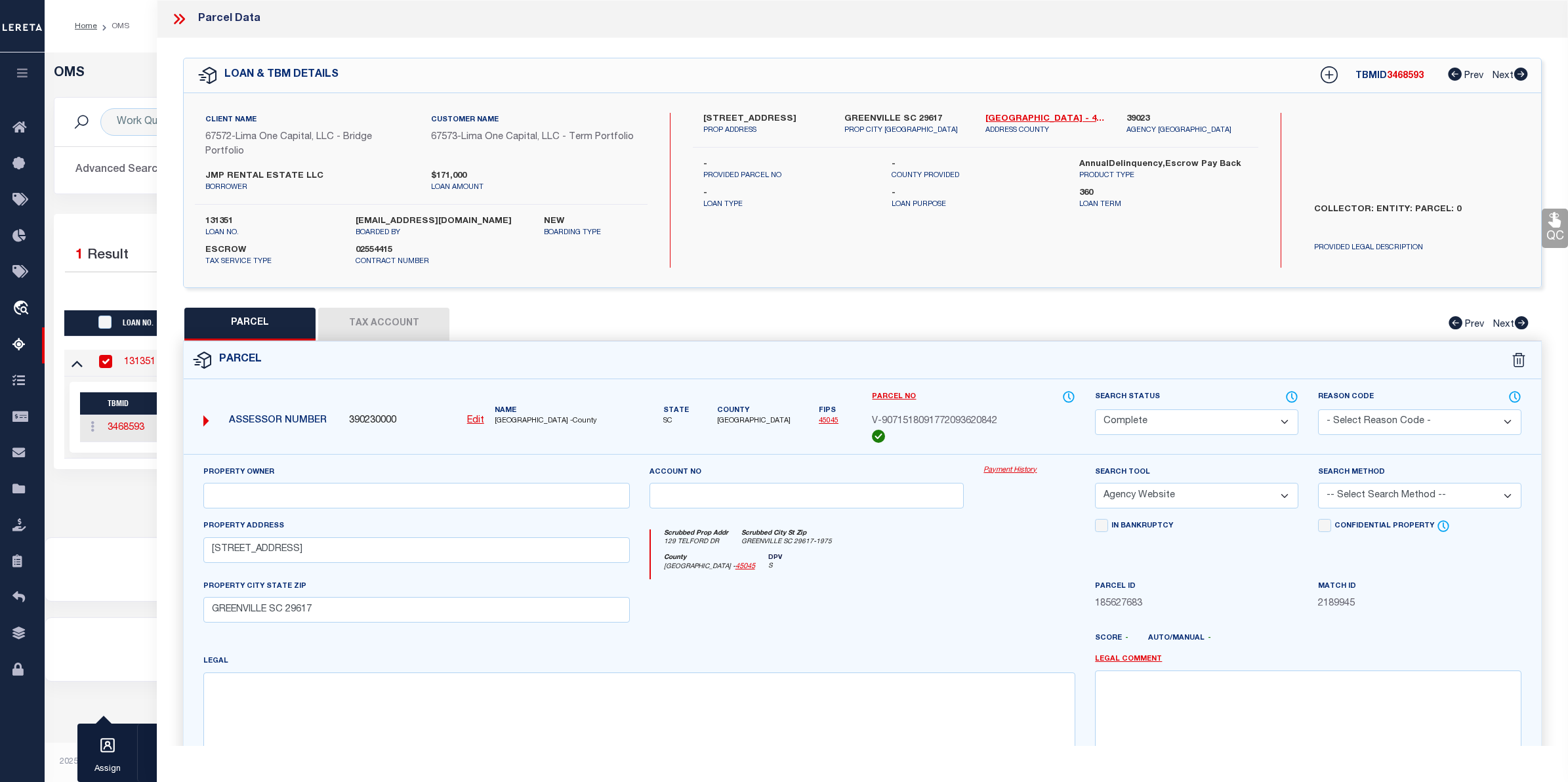
click at [1035, 470] on link "Payment History" at bounding box center [1029, 471] width 92 height 11
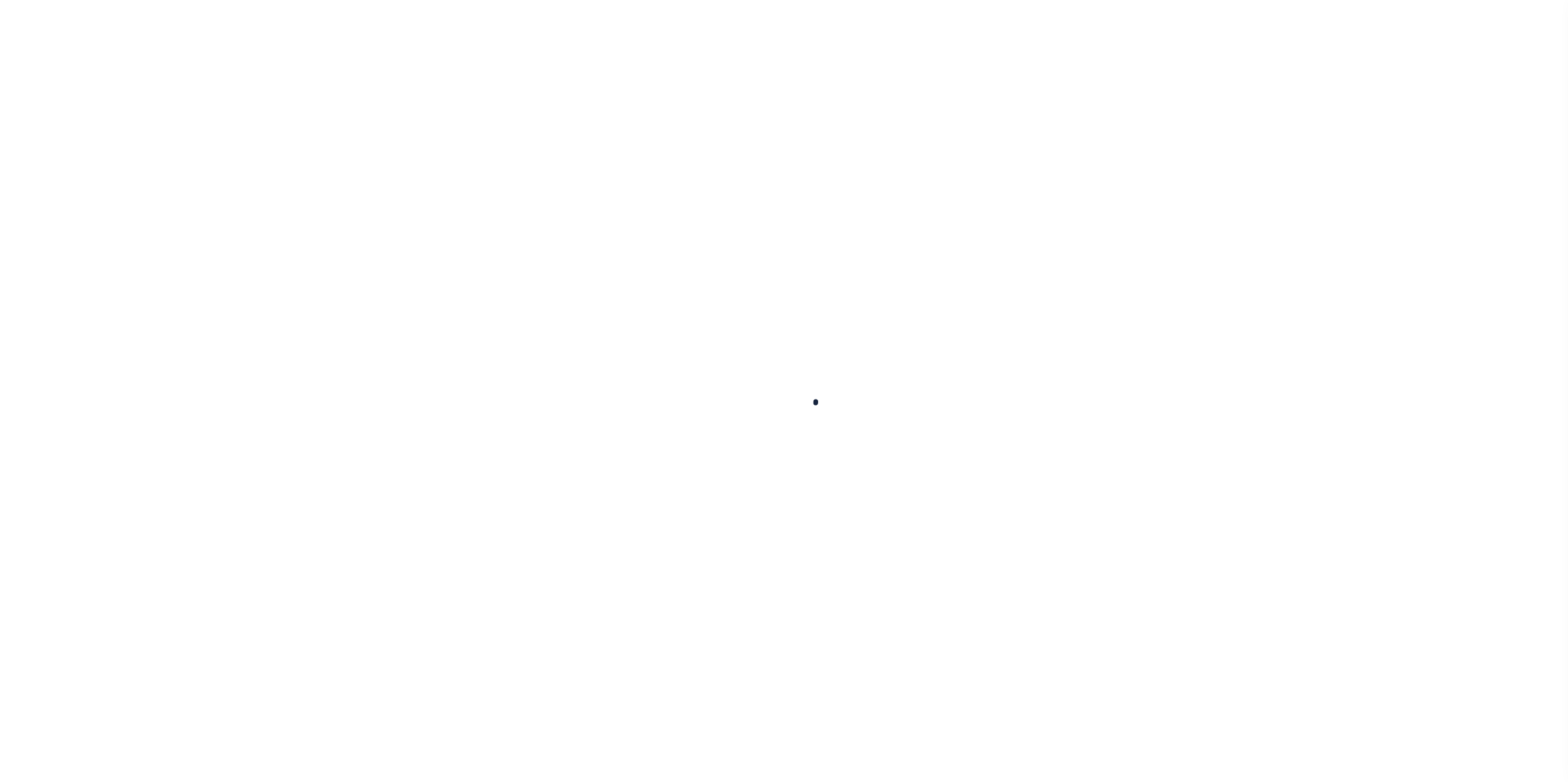
select select "100"
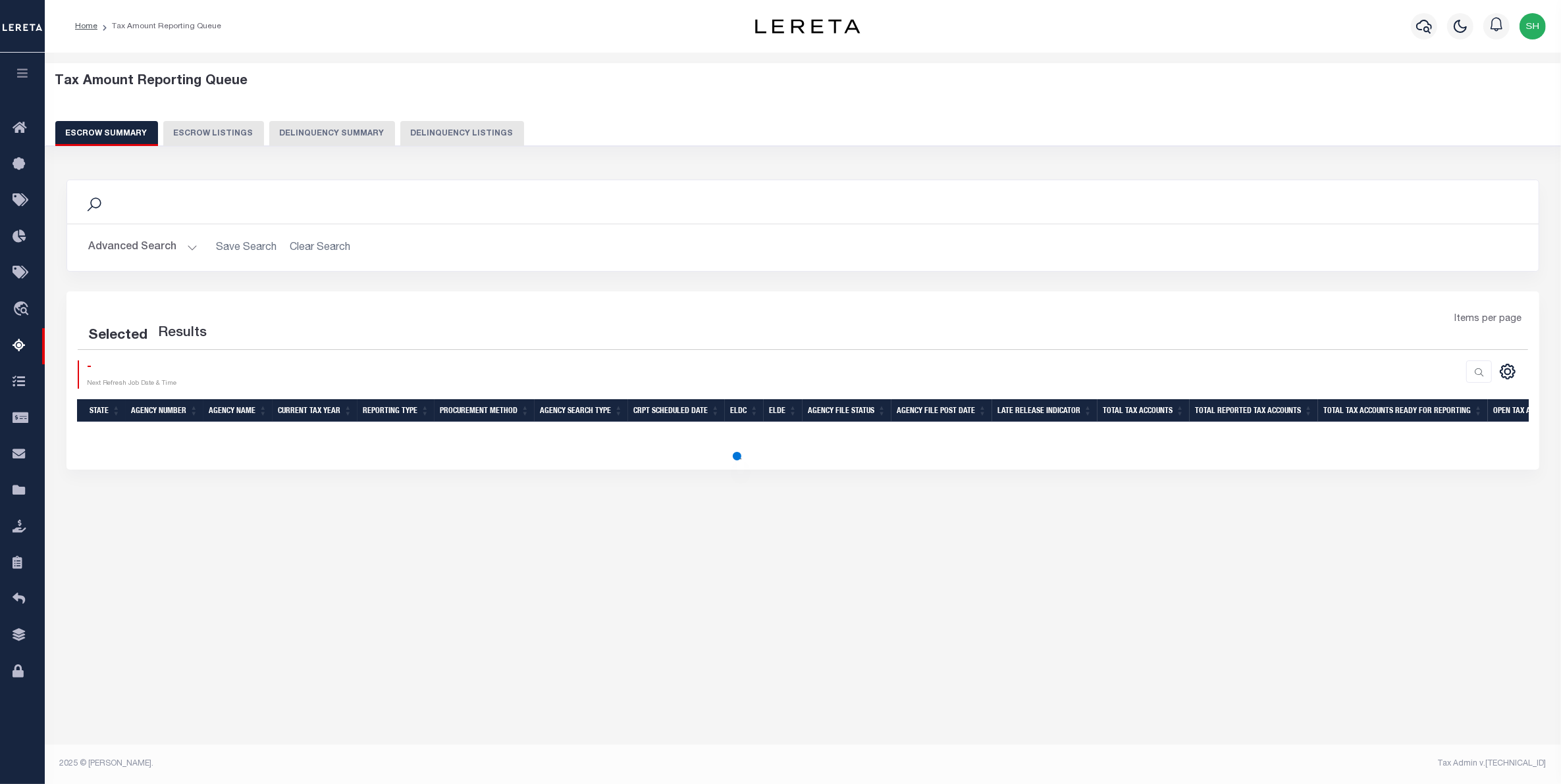
select select "100"
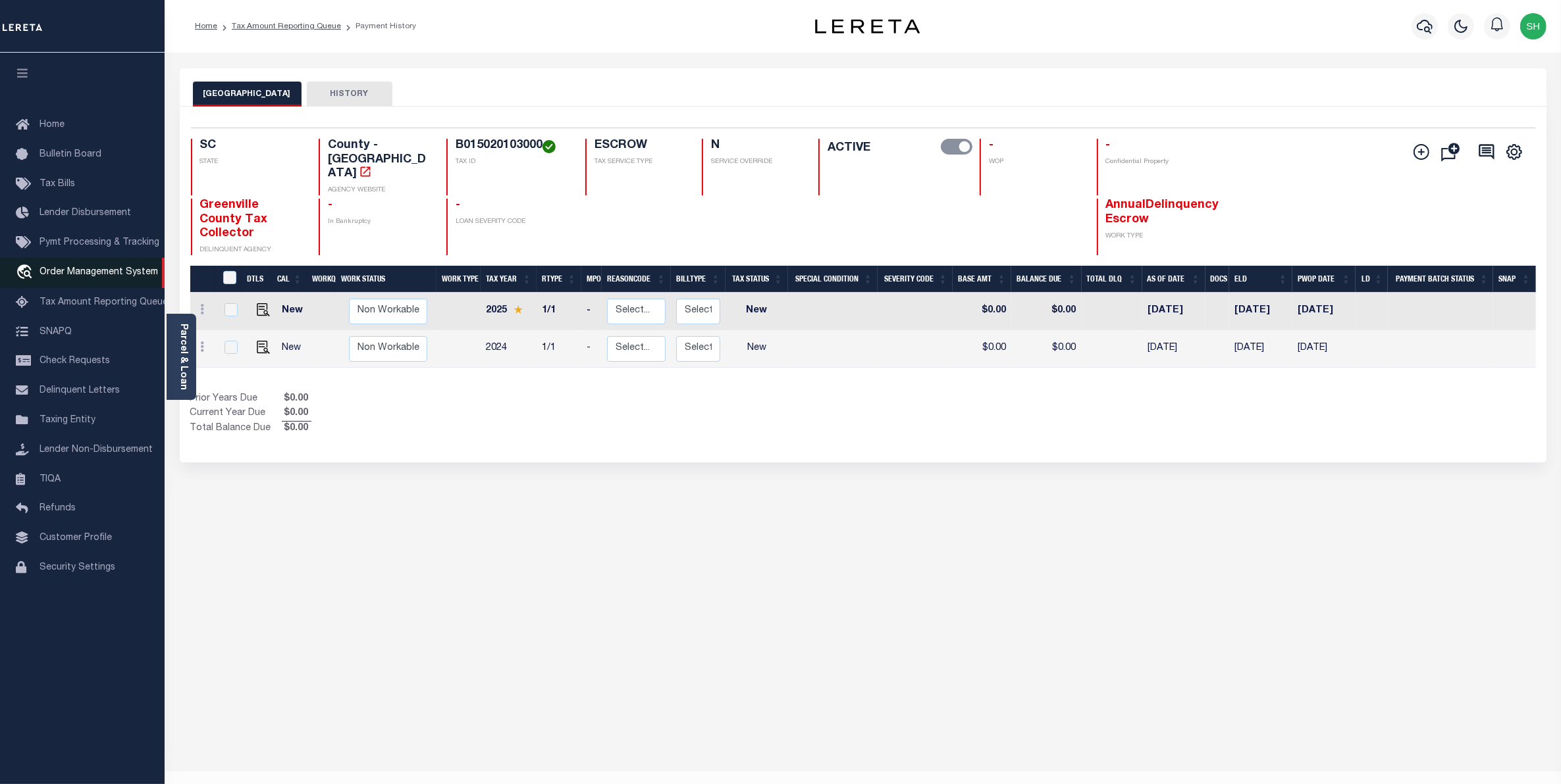
click at [74, 271] on span "Order Management System" at bounding box center [99, 272] width 118 height 9
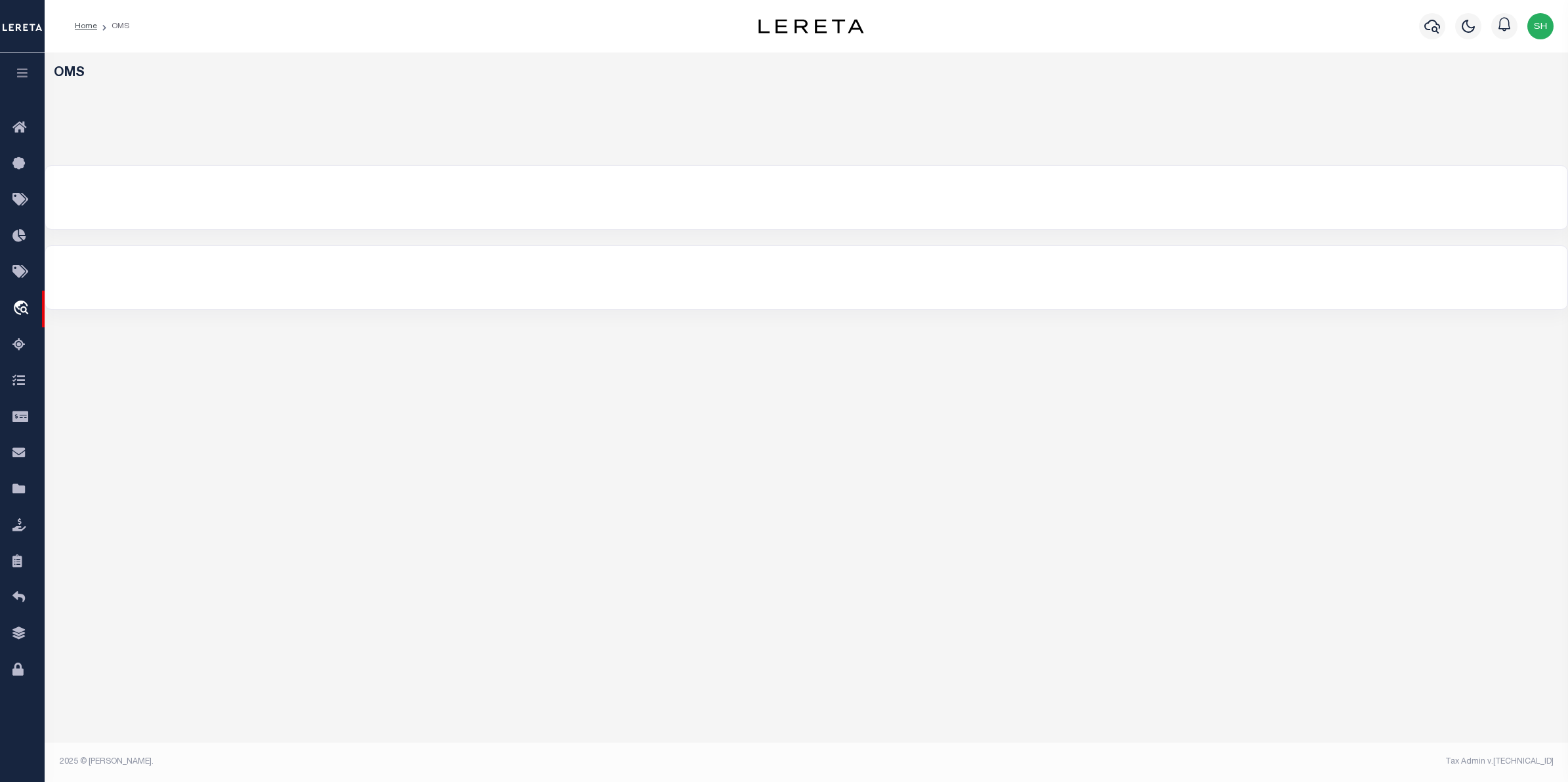
select select "200"
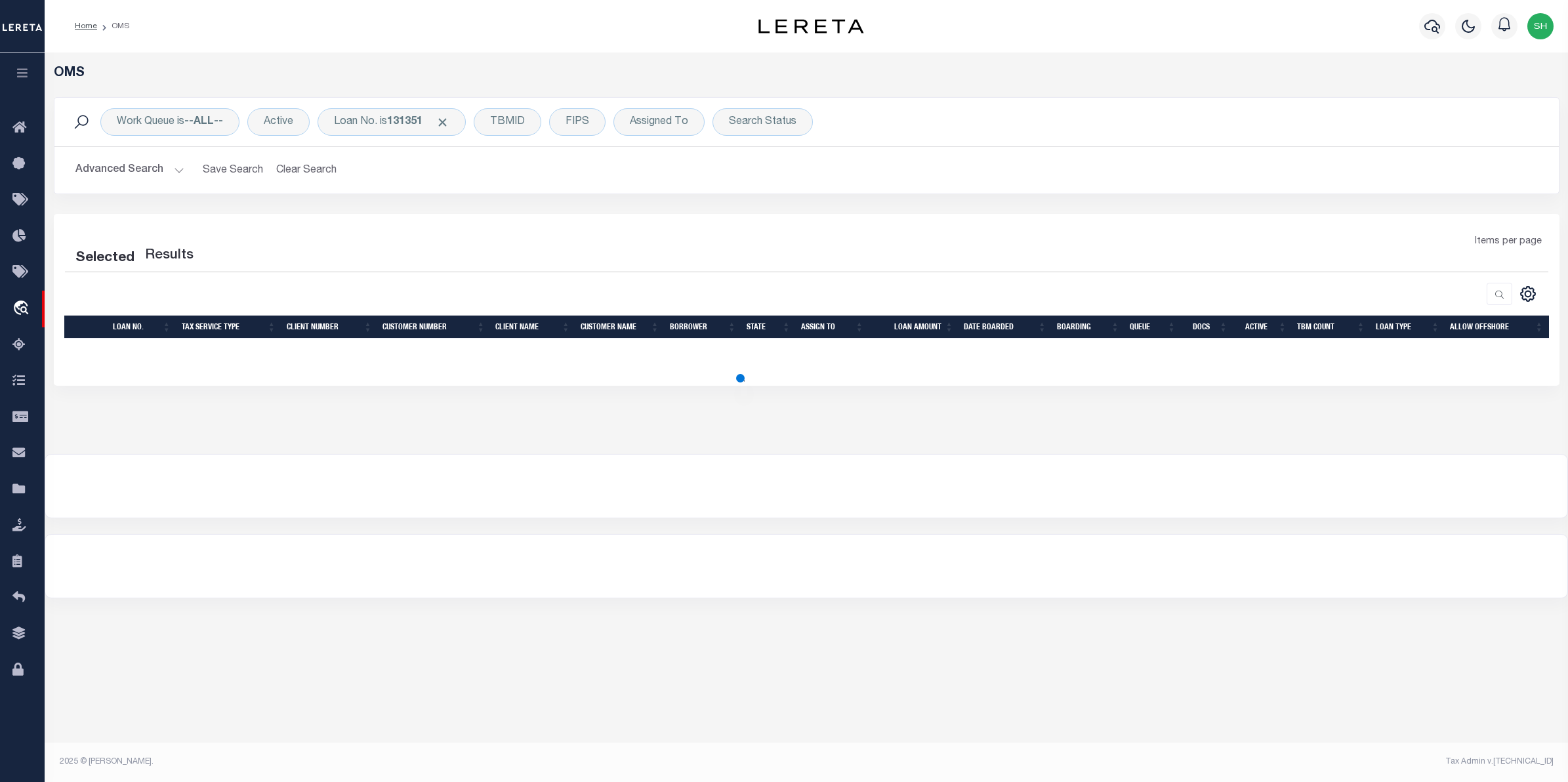
select select "200"
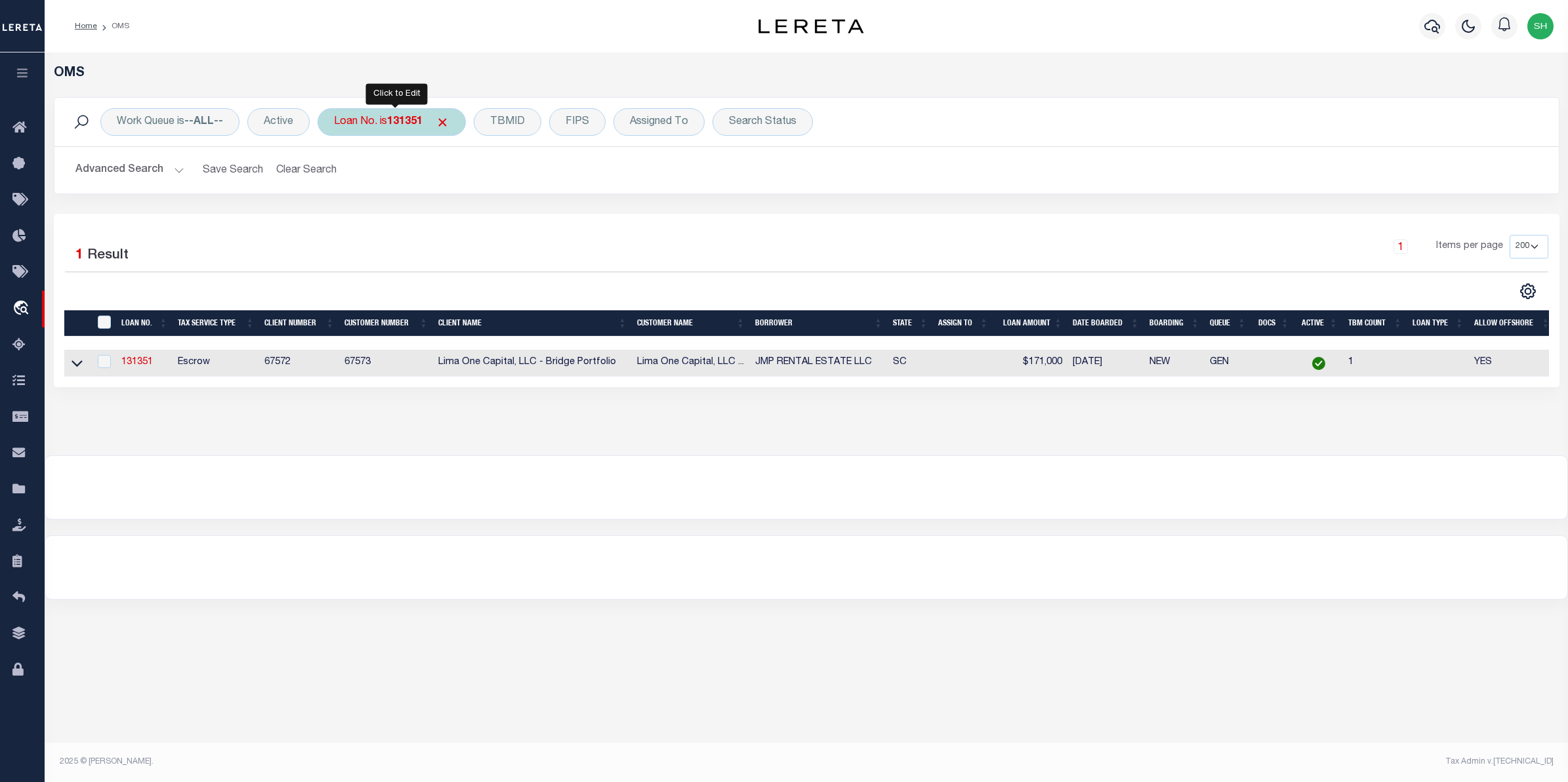
click at [362, 130] on div "Loan No. is 131351" at bounding box center [392, 122] width 149 height 27
type input "3505221481119"
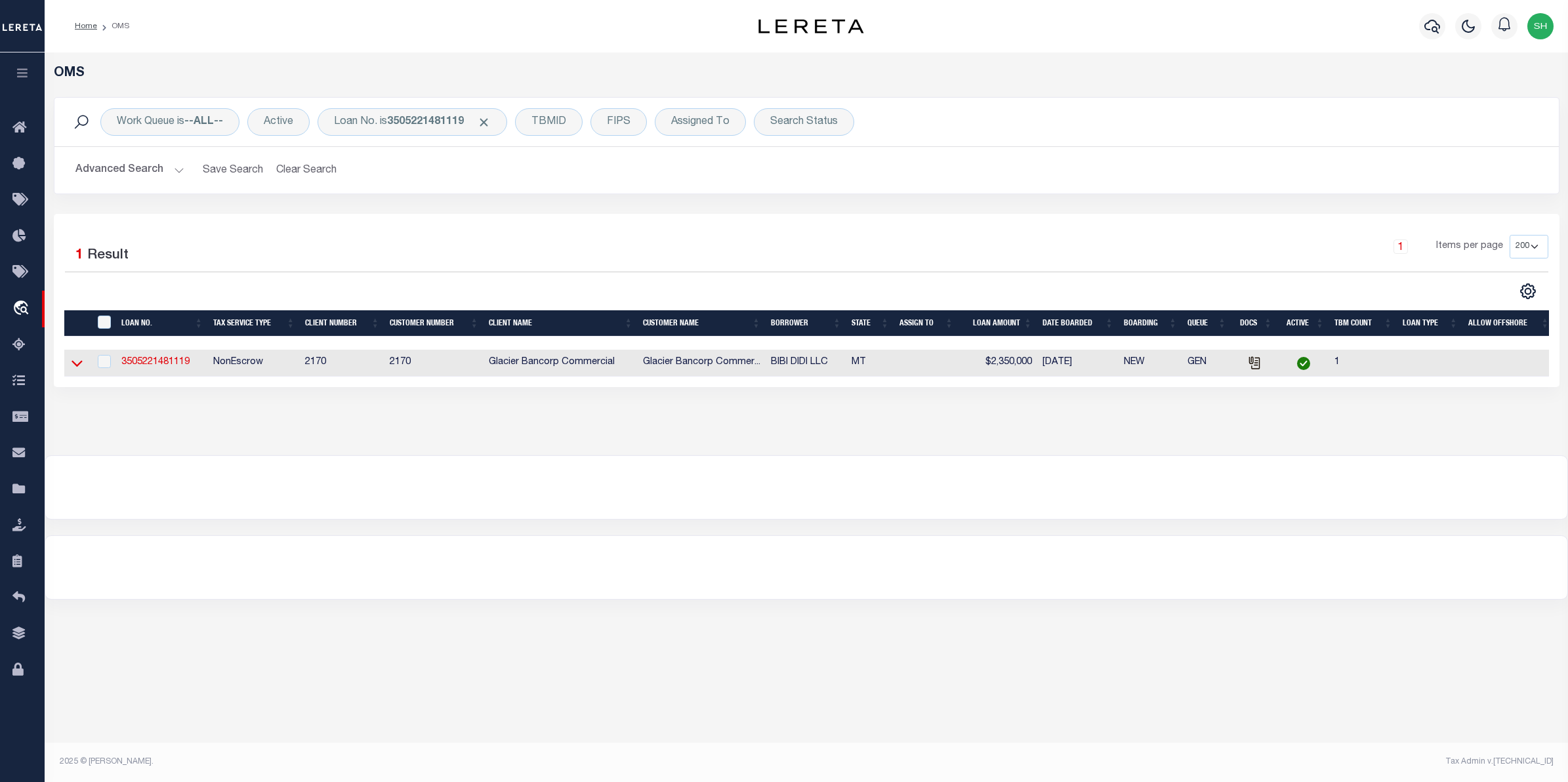
click at [81, 365] on icon at bounding box center [77, 364] width 11 height 7
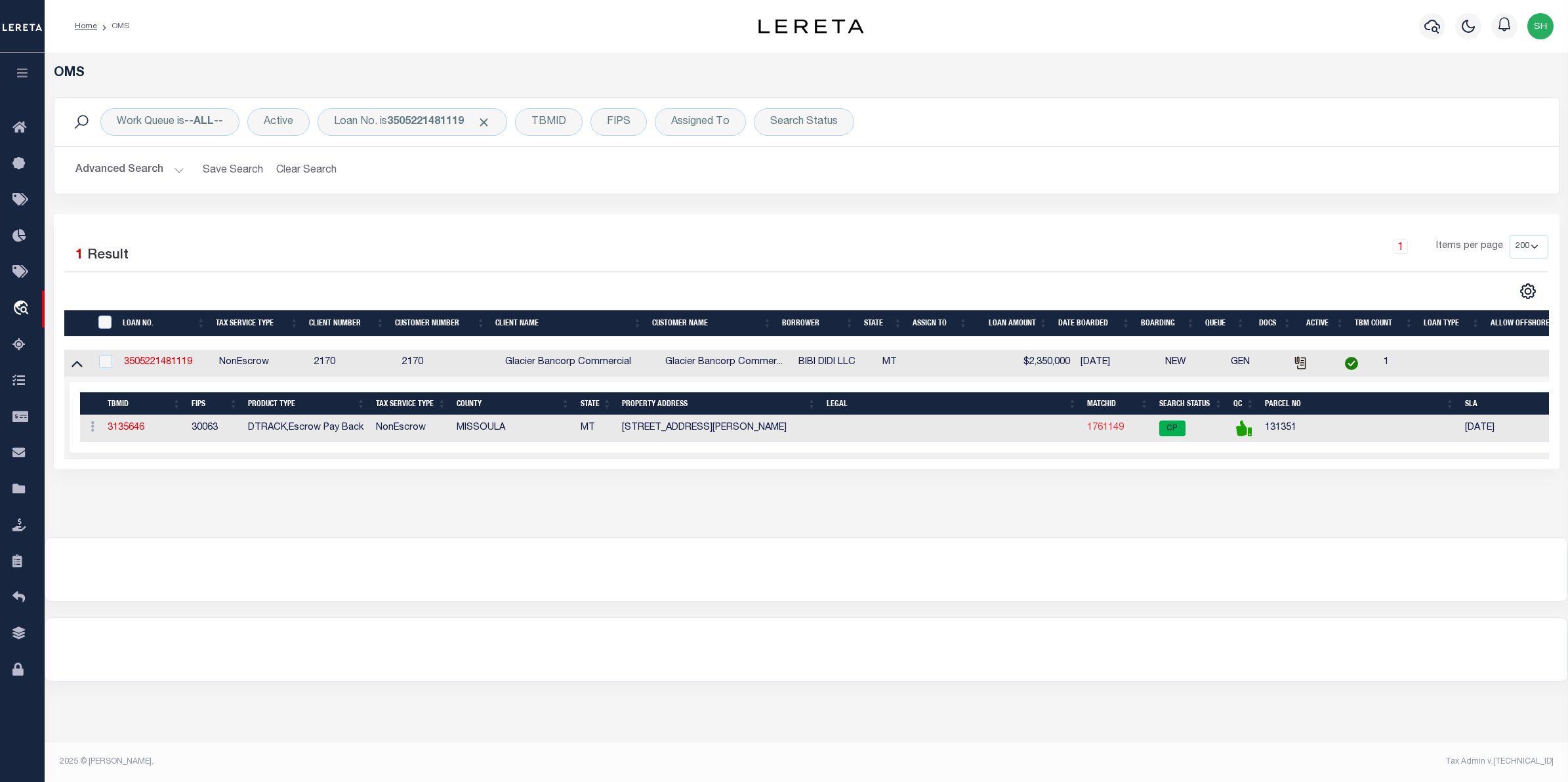
click at [1111, 432] on link "1761149" at bounding box center [1106, 428] width 37 height 9
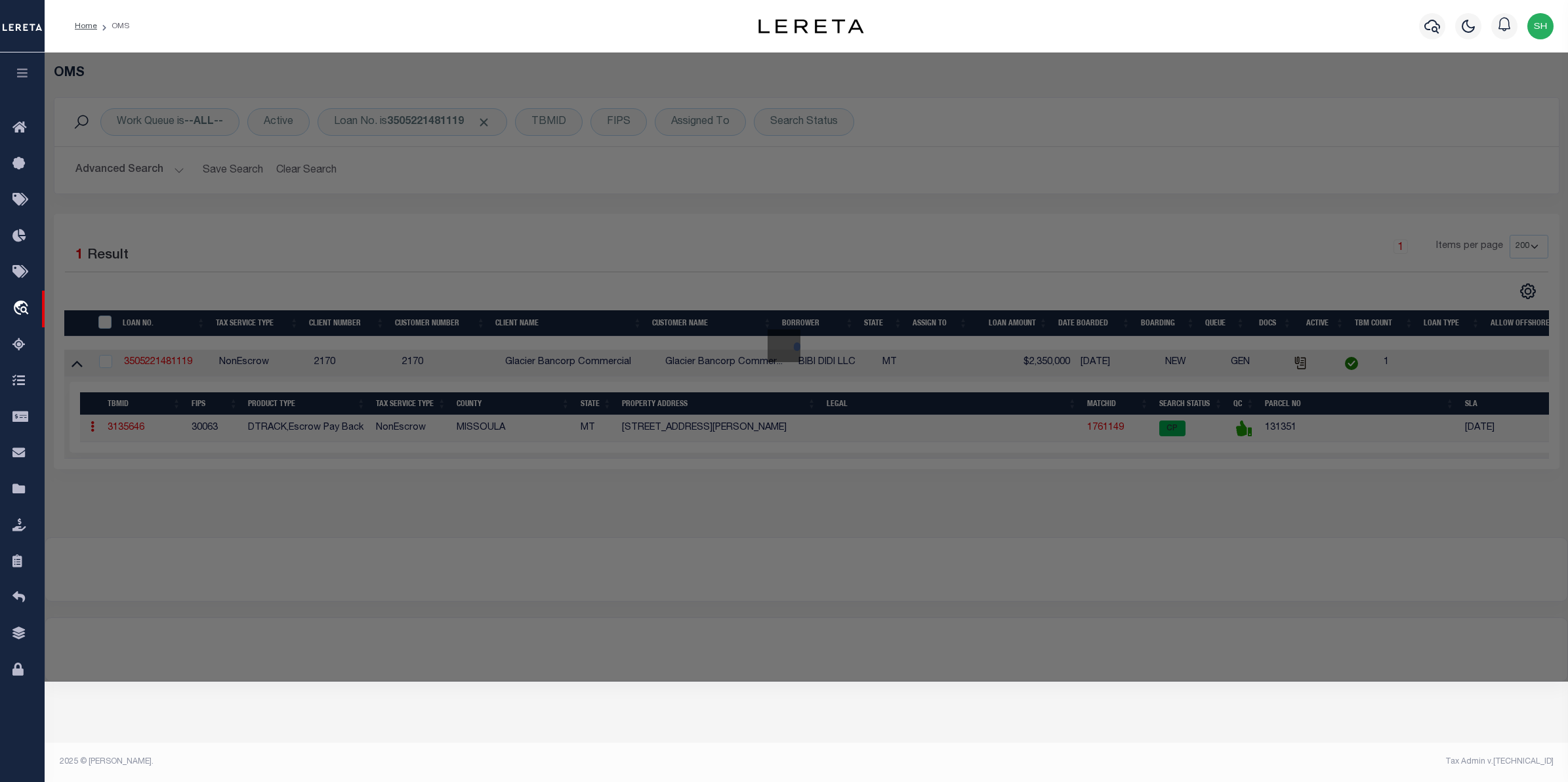
checkbox input "false"
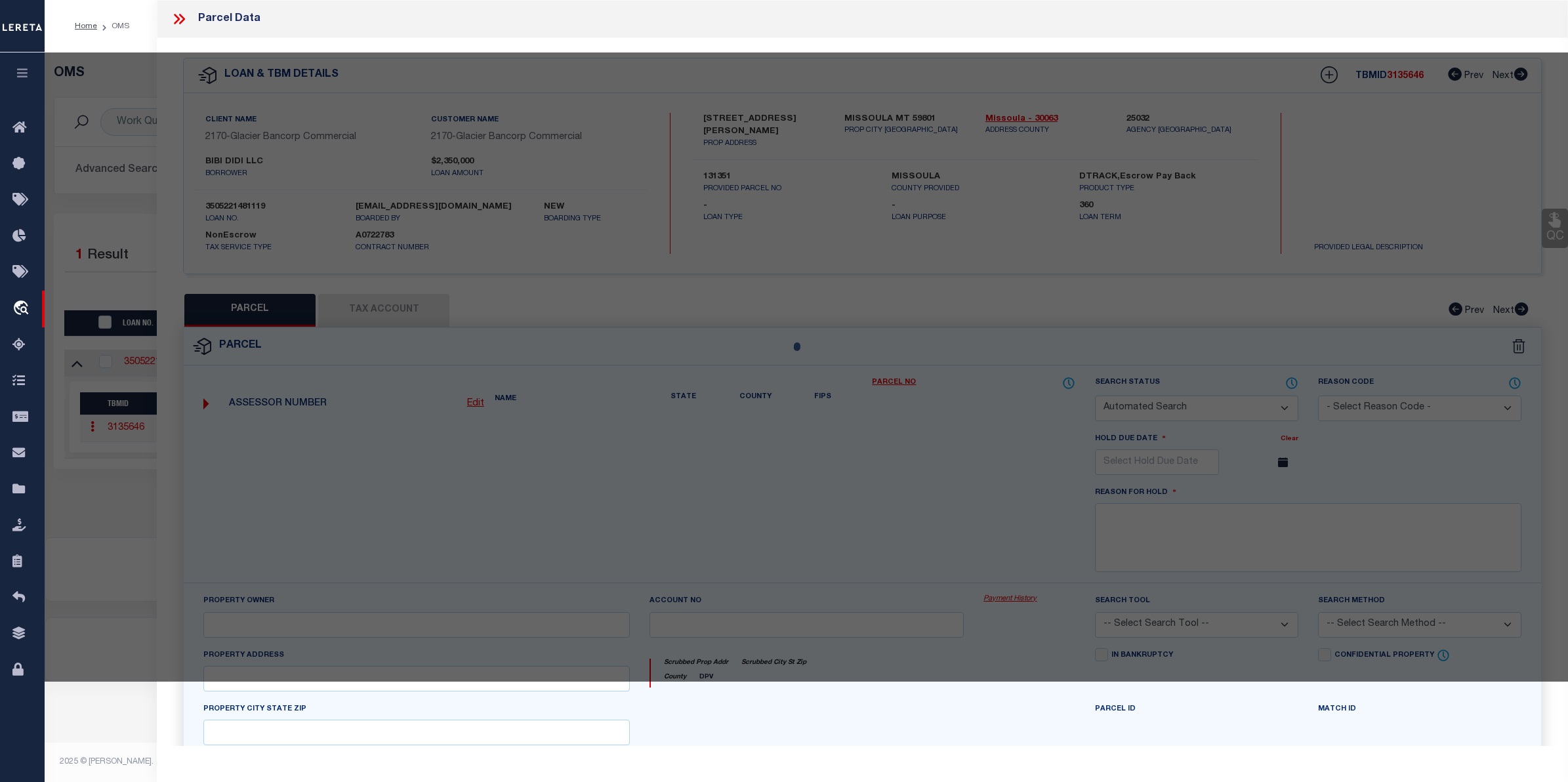
select select "CP"
type input "BROOKS STREET CAFFE LLC"
select select
type input "500 BROOKS ST"
checkbox input "false"
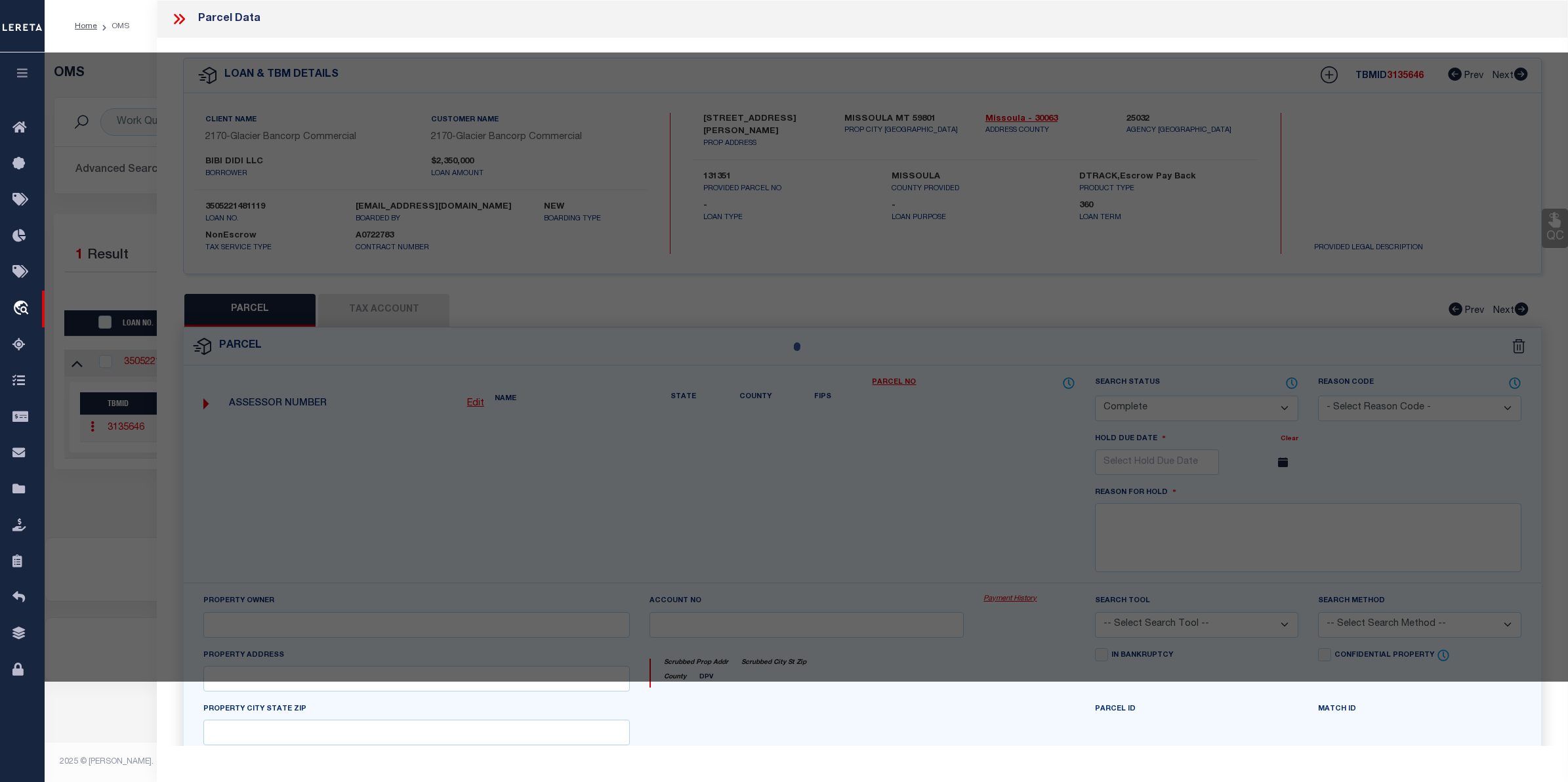
type input "MISSOULA, MT 59801"
type textarea "S28, T13 N, R19 W, C.O.S. 5887, PARCEL 1"
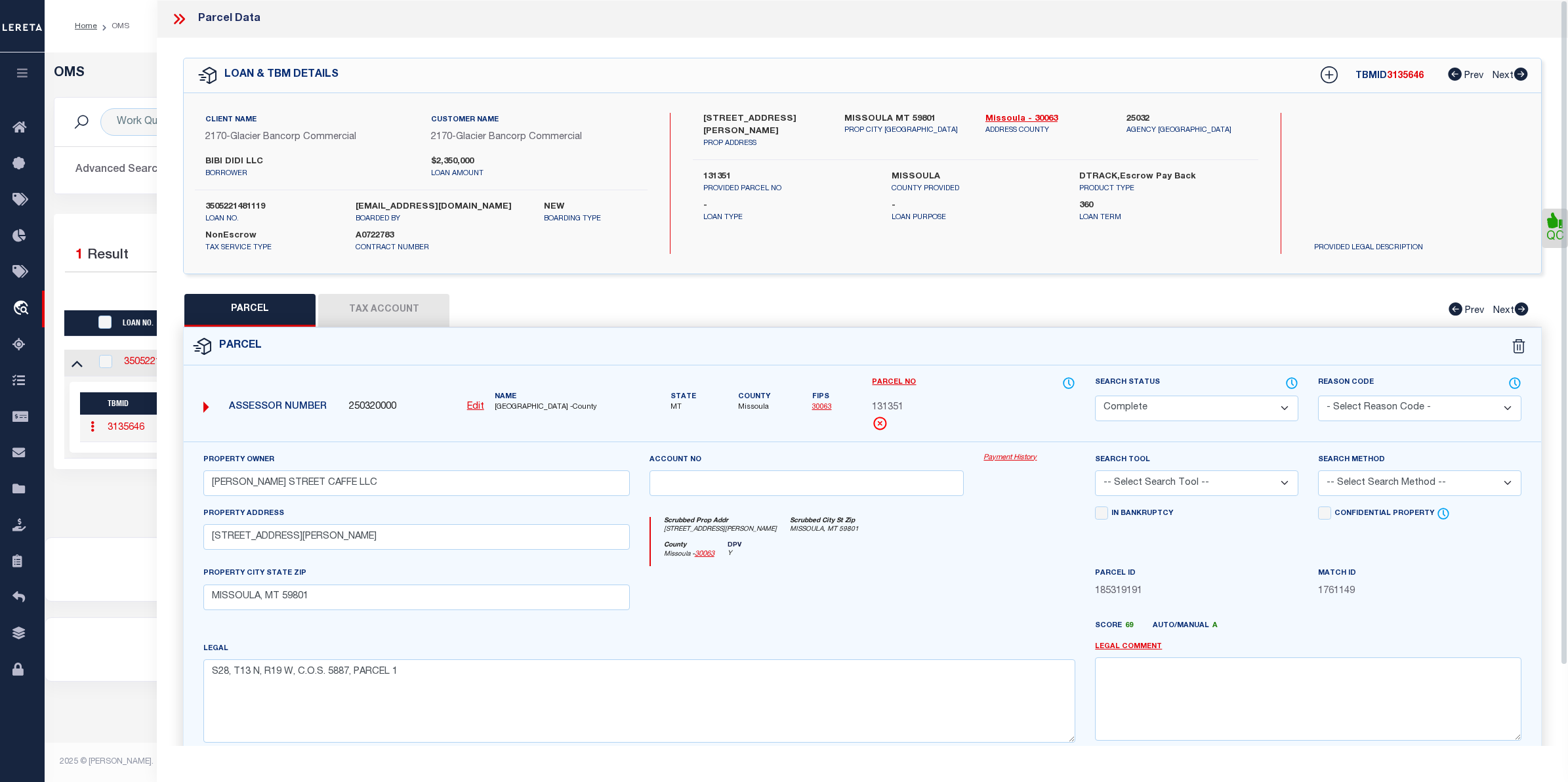
click at [1030, 457] on link "Payment History" at bounding box center [1029, 458] width 92 height 11
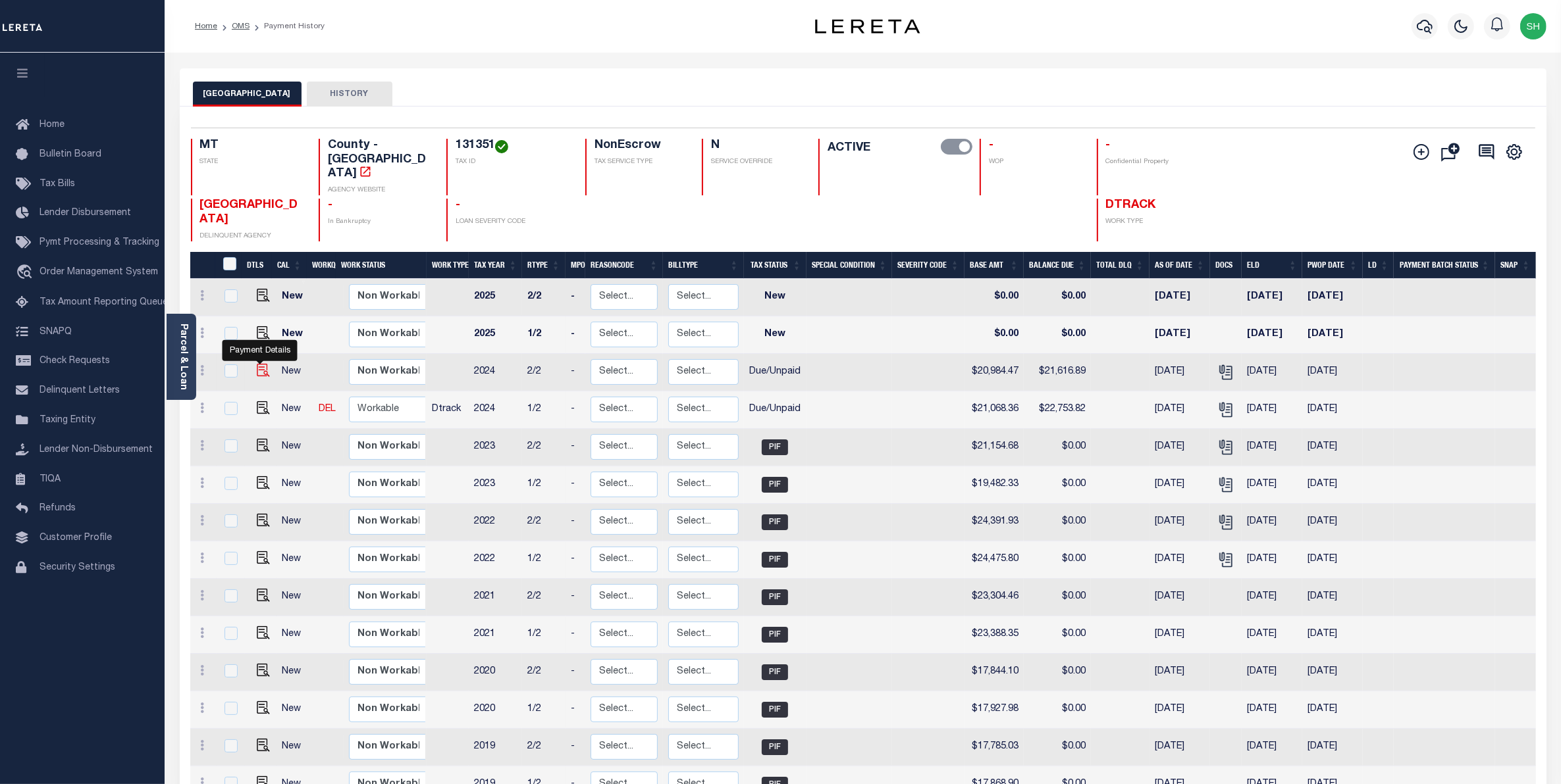
click at [258, 364] on img "" at bounding box center [263, 370] width 13 height 13
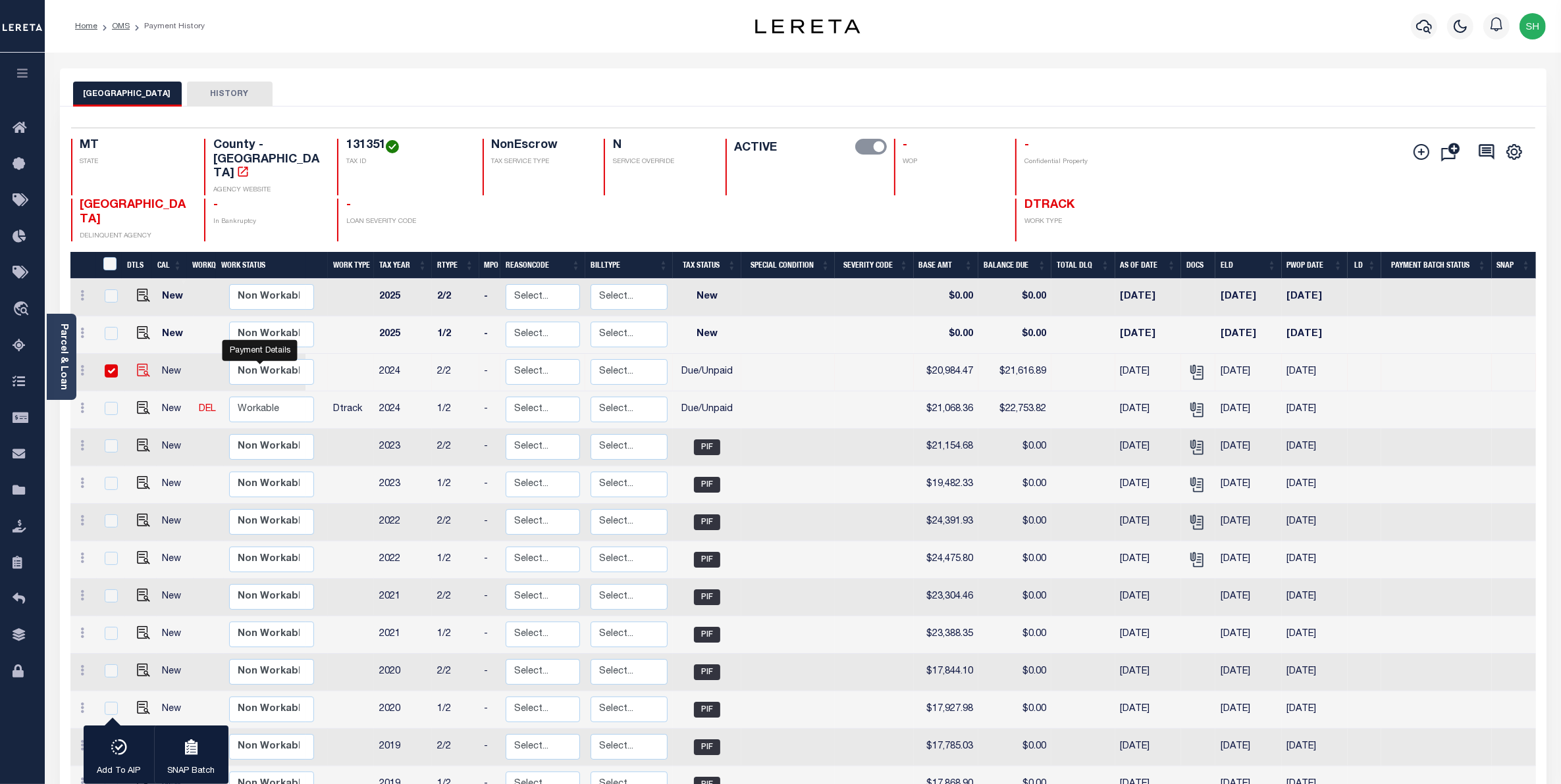
checkbox input "true"
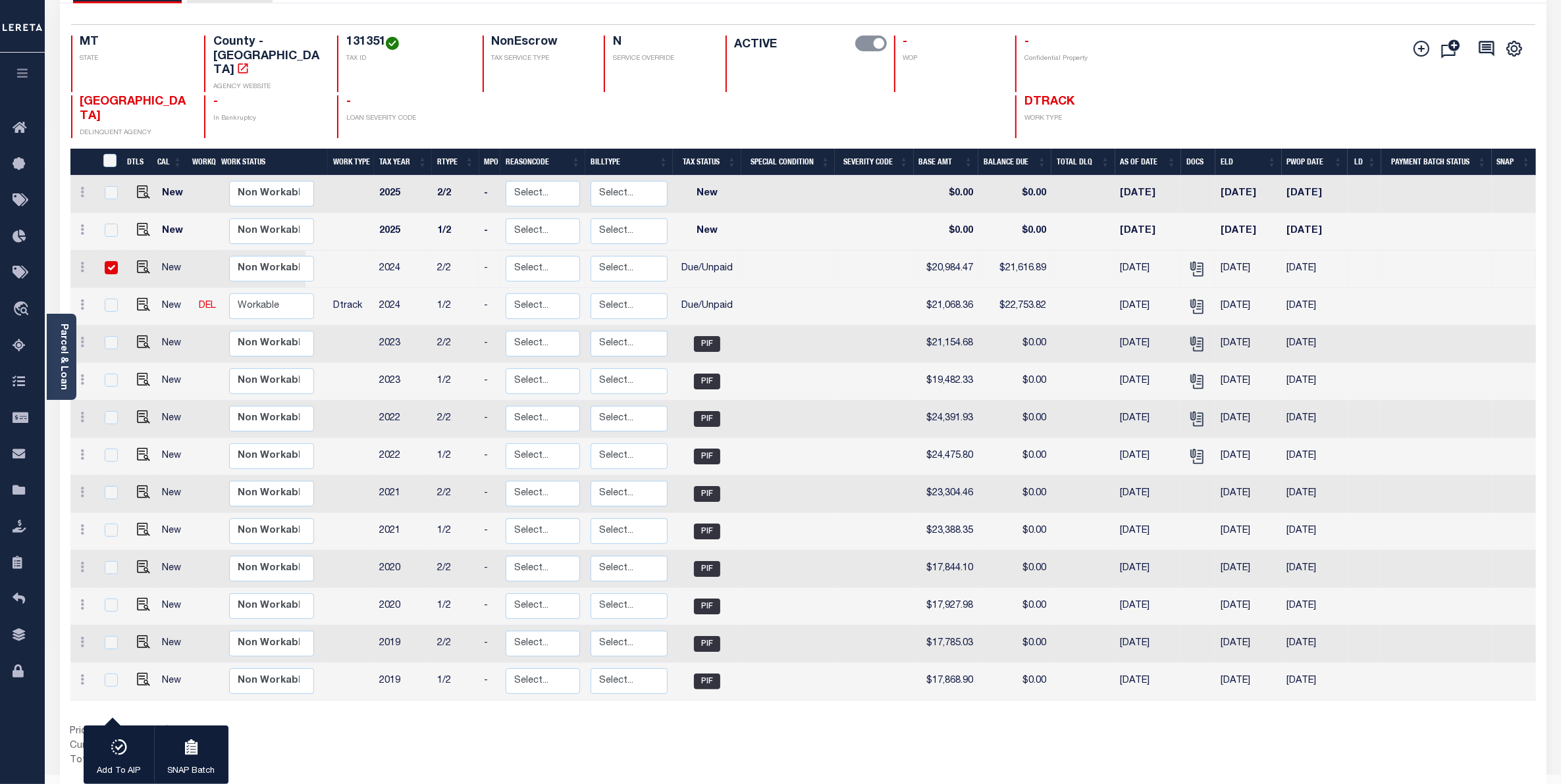
scroll to position [107, 0]
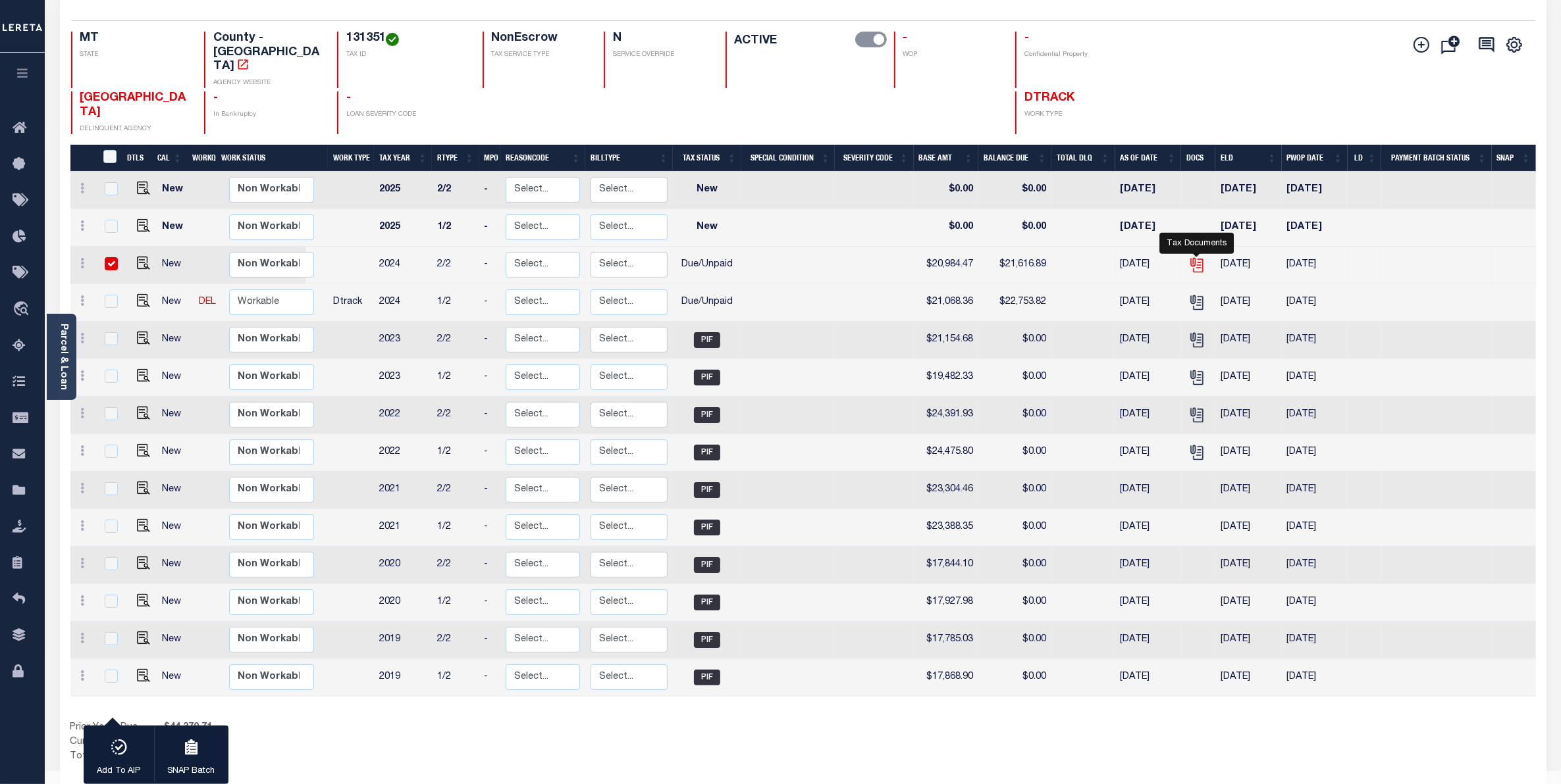
click at [1193, 258] on icon "" at bounding box center [1196, 263] width 11 height 11
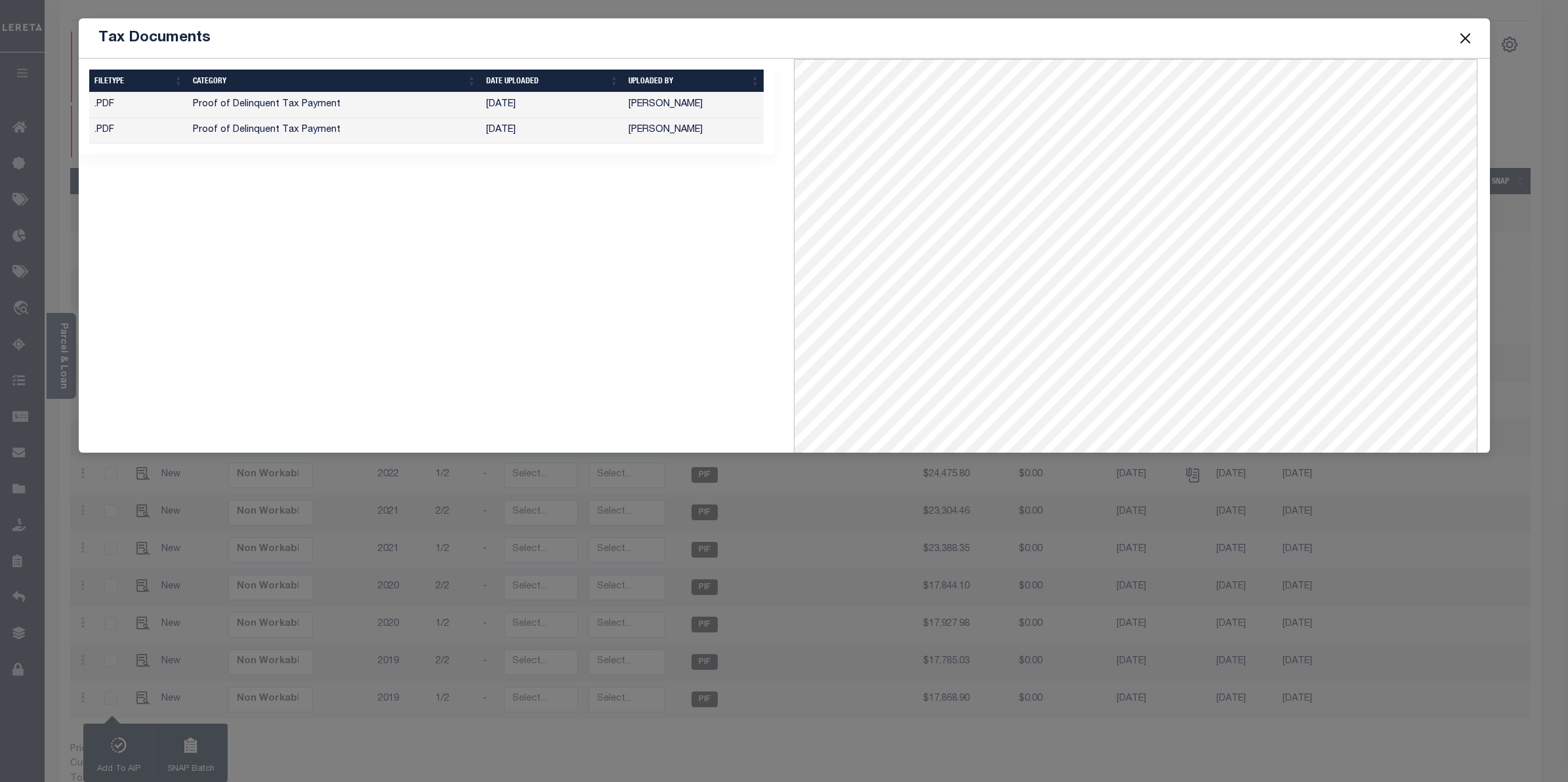
click at [281, 104] on td "Proof of Delinquent Tax Payment" at bounding box center [334, 105] width 293 height 26
click at [683, 102] on td "[PERSON_NAME]" at bounding box center [693, 105] width 141 height 26
click at [1461, 37] on button "Close" at bounding box center [1465, 38] width 17 height 17
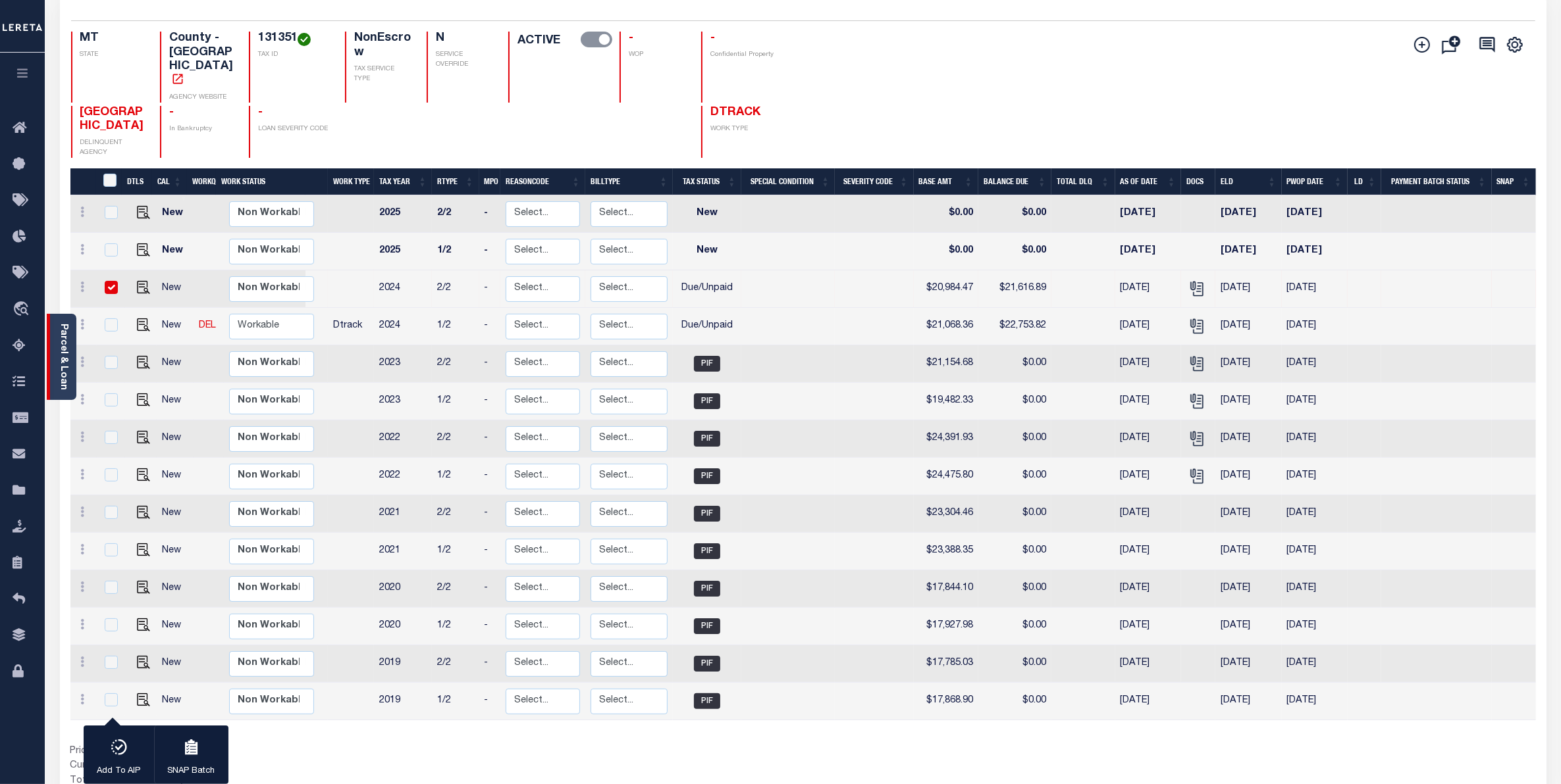
click at [69, 347] on div "Parcel & Loan" at bounding box center [61, 357] width 30 height 86
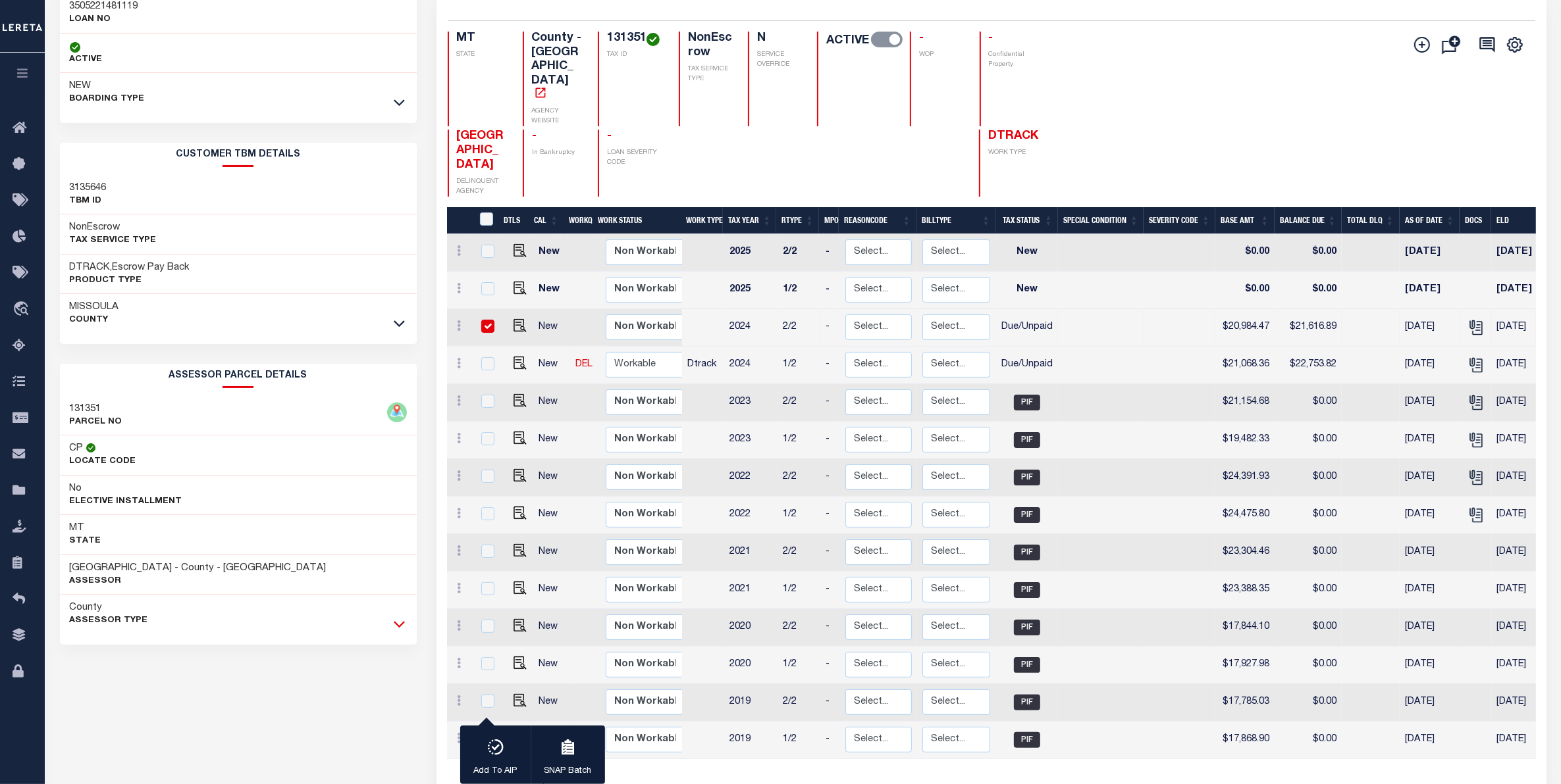
click at [396, 629] on icon at bounding box center [399, 624] width 11 height 14
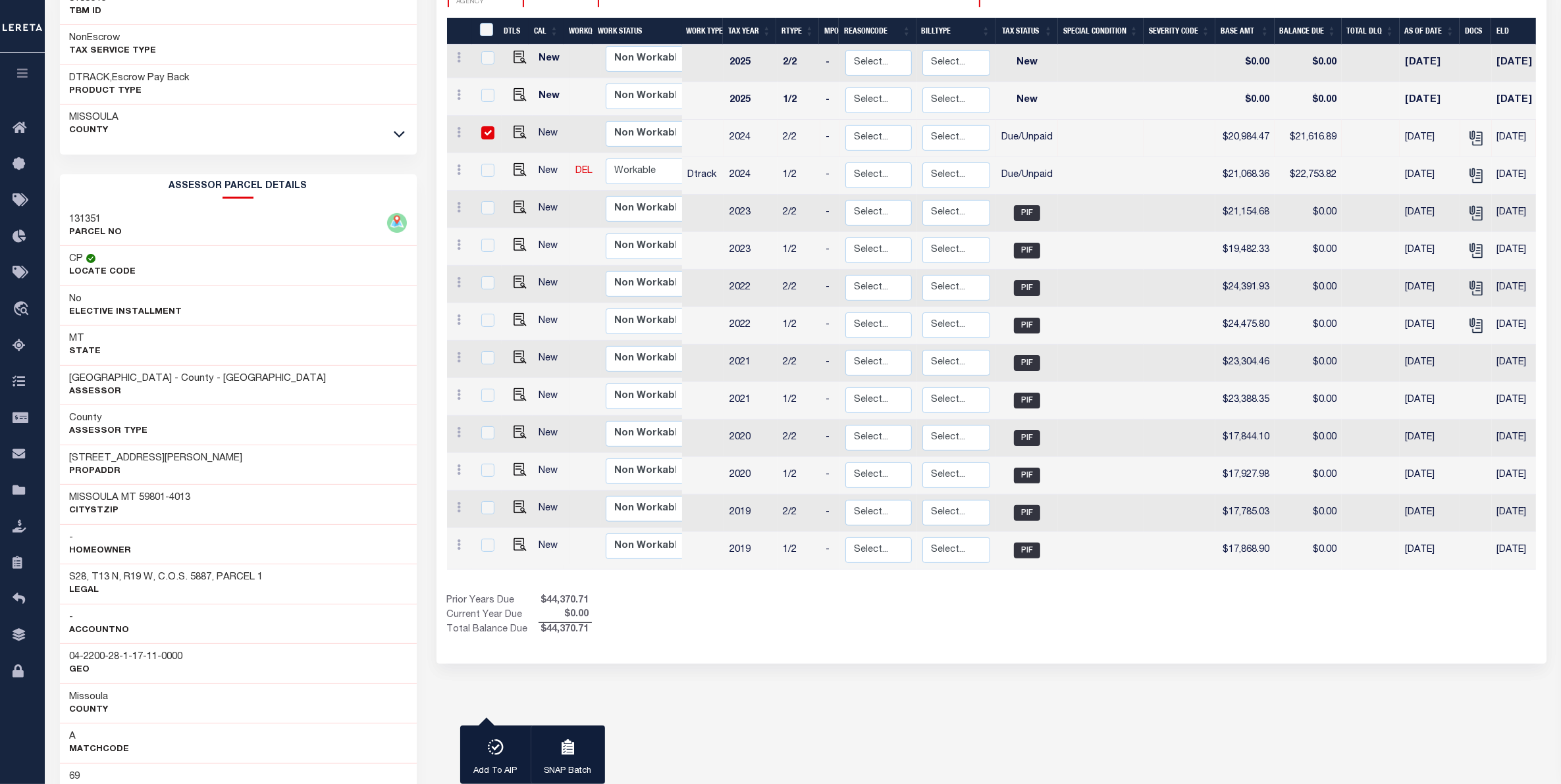
scroll to position [260, 0]
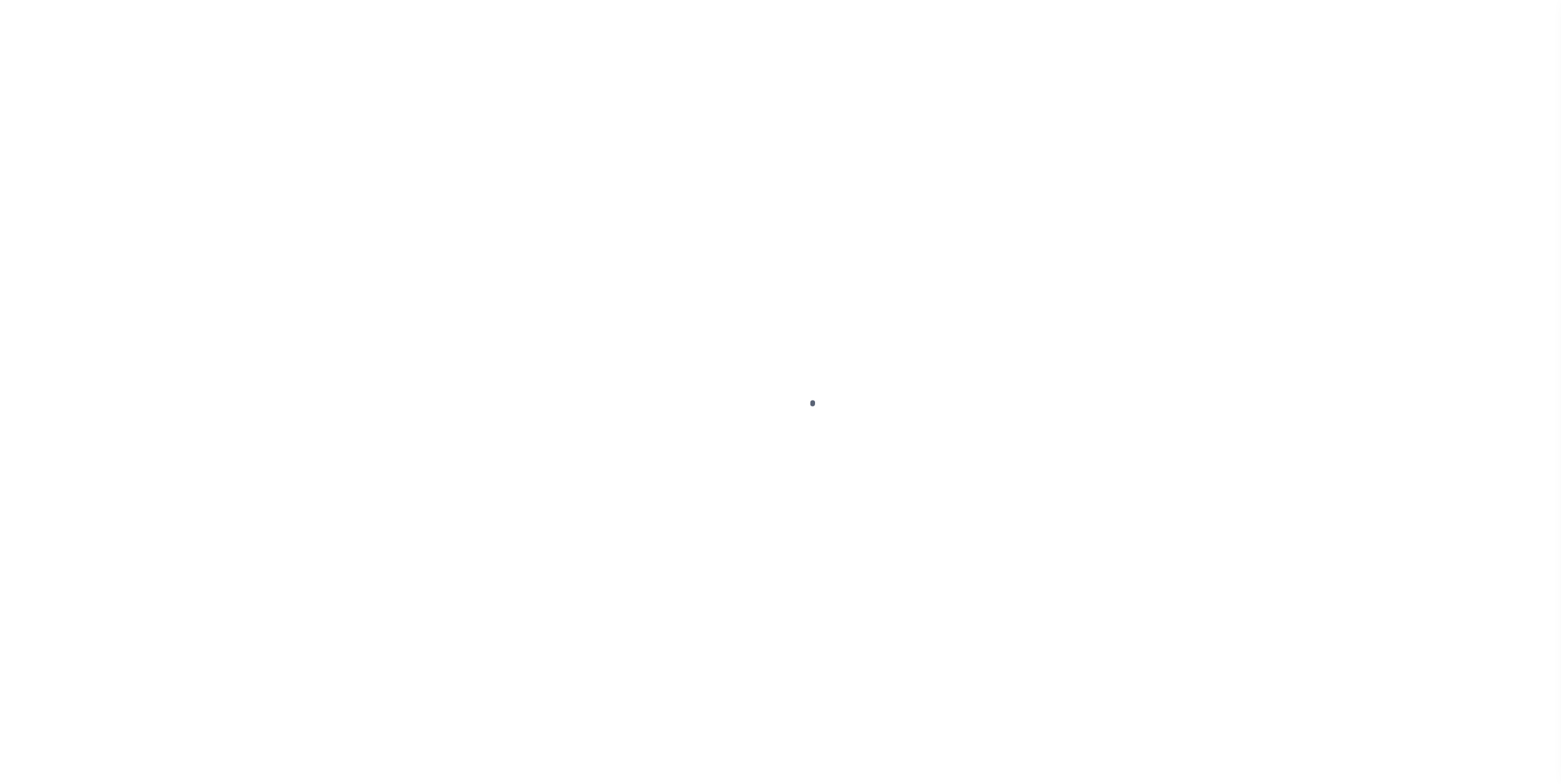
select select "DUE"
